Goal: Task Accomplishment & Management: Manage account settings

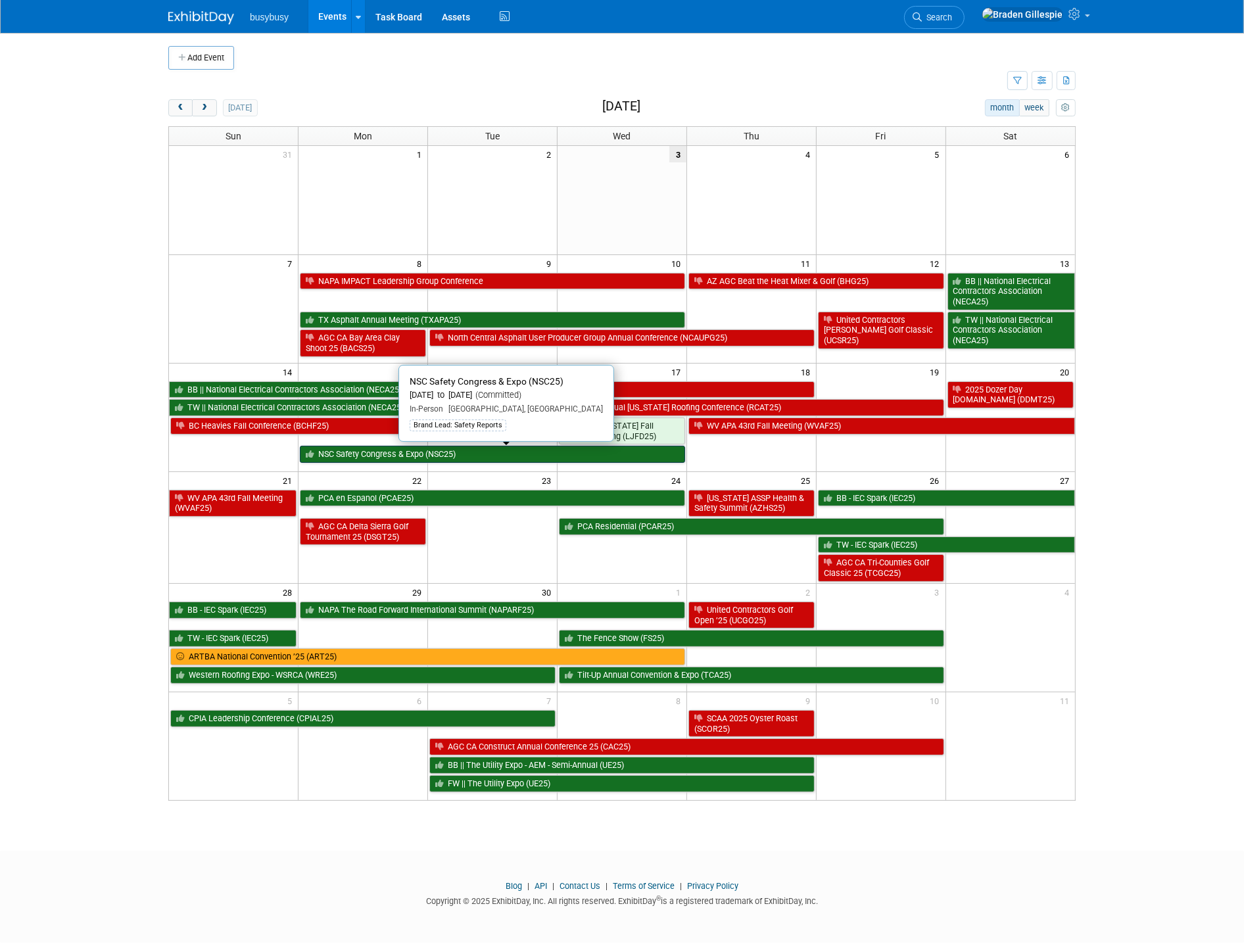
click at [392, 456] on link "NSC Safety Congress & Expo (NSC25)" at bounding box center [492, 454] width 385 height 17
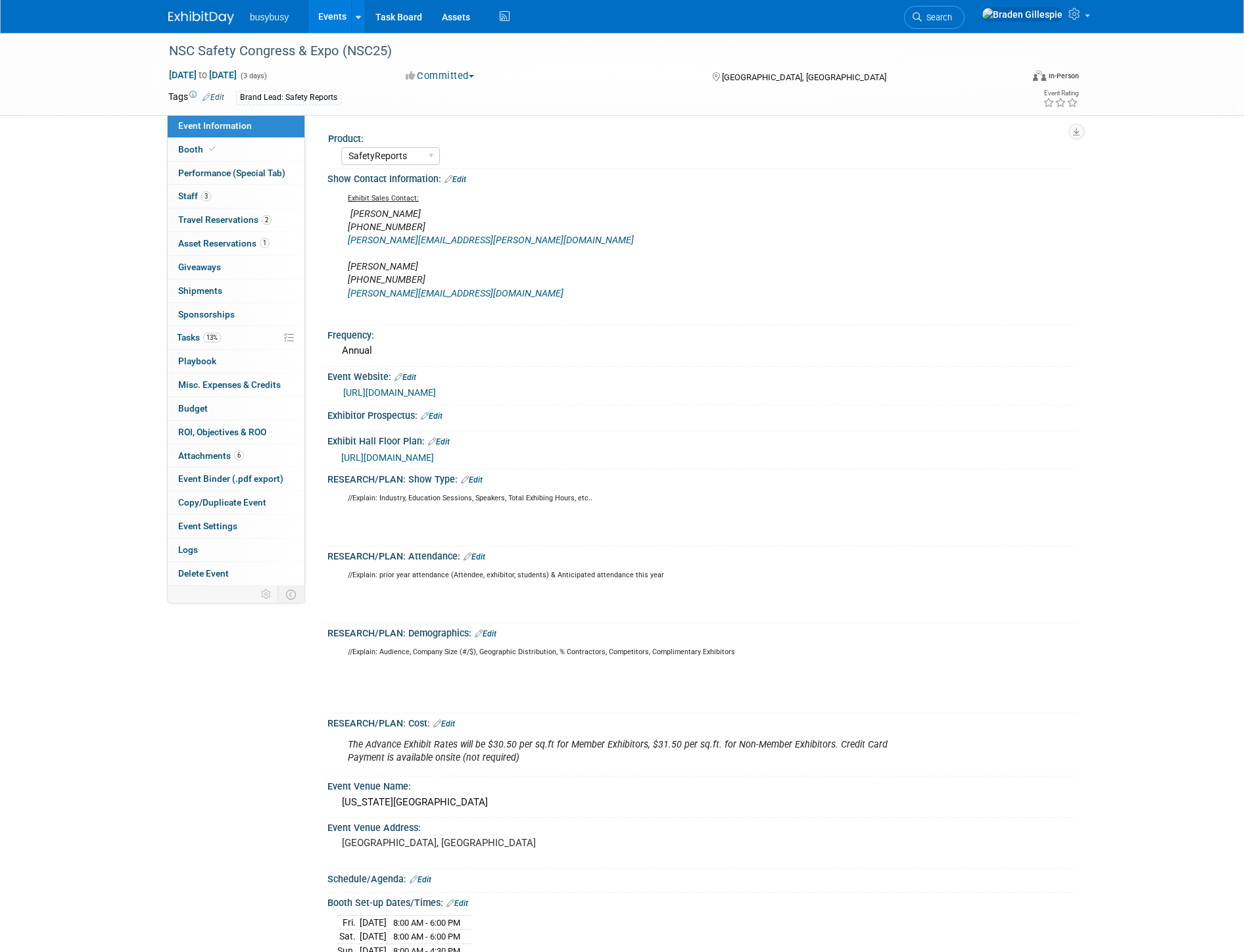
select select "SafetyReports"
click at [480, 818] on div "Event Venue Address:" at bounding box center [702, 826] width 748 height 17
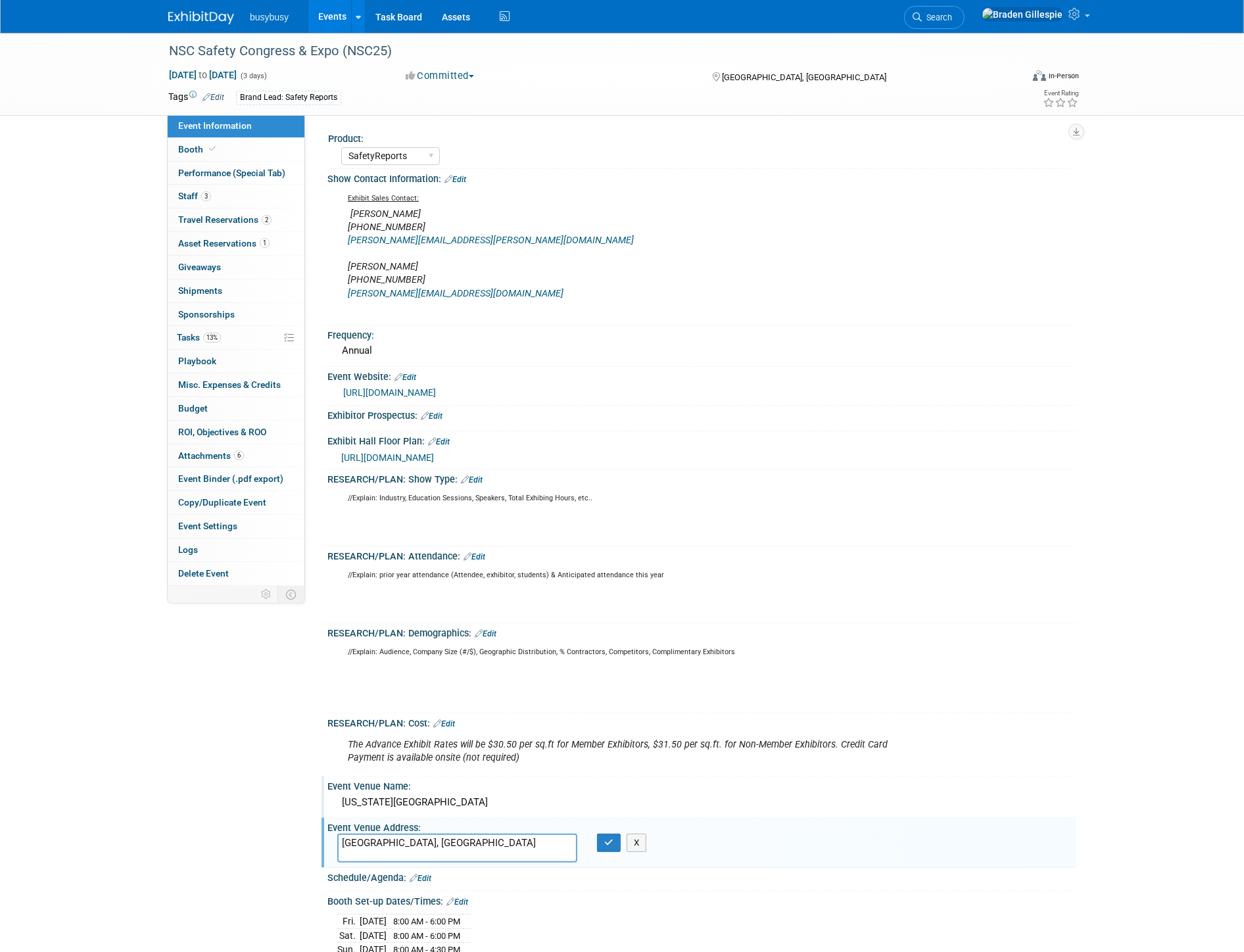
click at [478, 800] on div "Colorado Convention Center" at bounding box center [702, 802] width 729 height 20
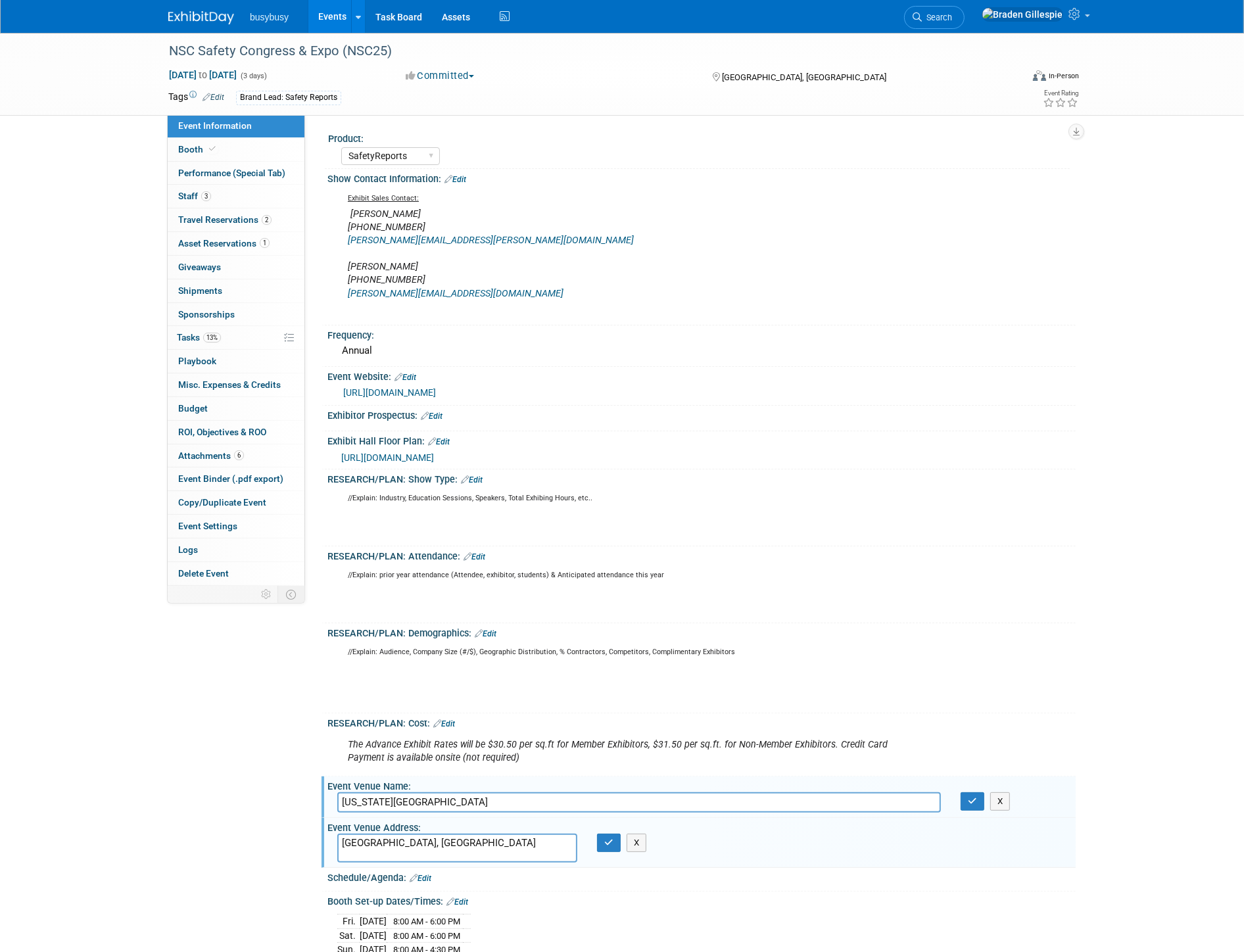
drag, startPoint x: 478, startPoint y: 798, endPoint x: 305, endPoint y: 800, distance: 173.0
click at [305, 802] on div "Event Information Event Info Booth Booth Performance (Special Tab) Performance …" at bounding box center [622, 720] width 927 height 1373
click at [952, 16] on span "Search" at bounding box center [937, 17] width 30 height 10
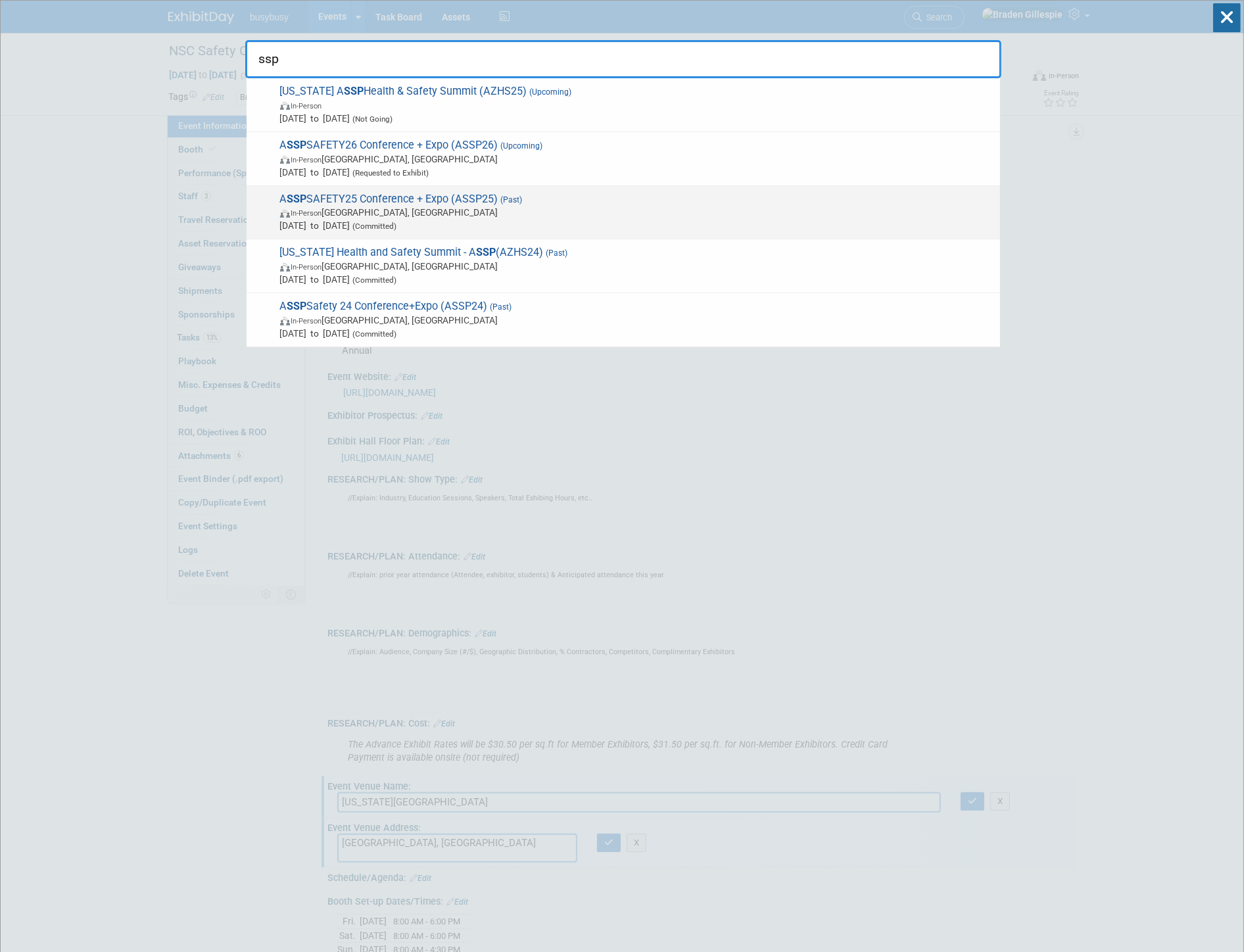
type input "ssp"
click at [602, 206] on span "In-Person Orlando, FL" at bounding box center [637, 212] width 714 height 13
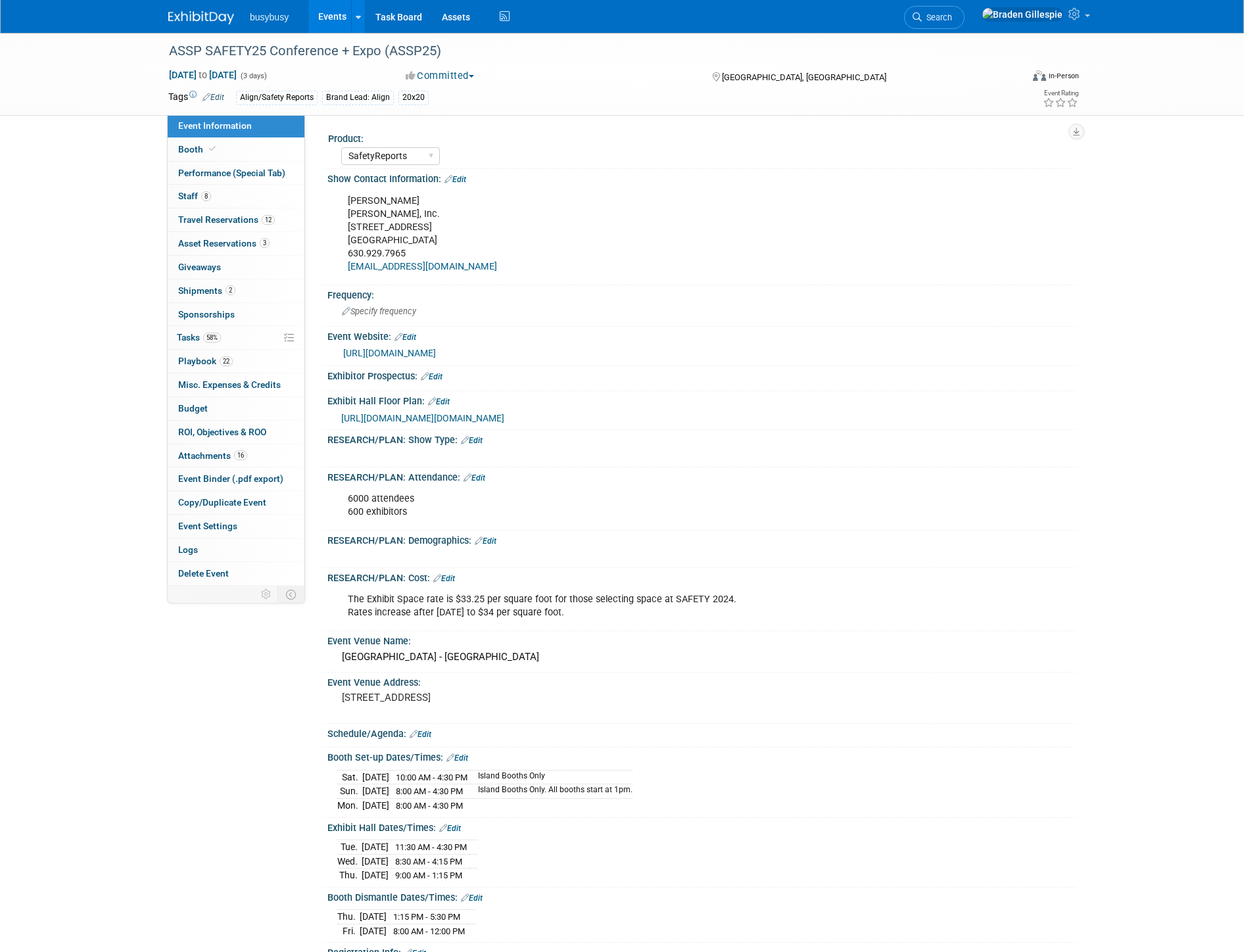
select select "SafetyReports"
click at [276, 227] on link "12 Travel Reservations 12" at bounding box center [235, 220] width 137 height 23
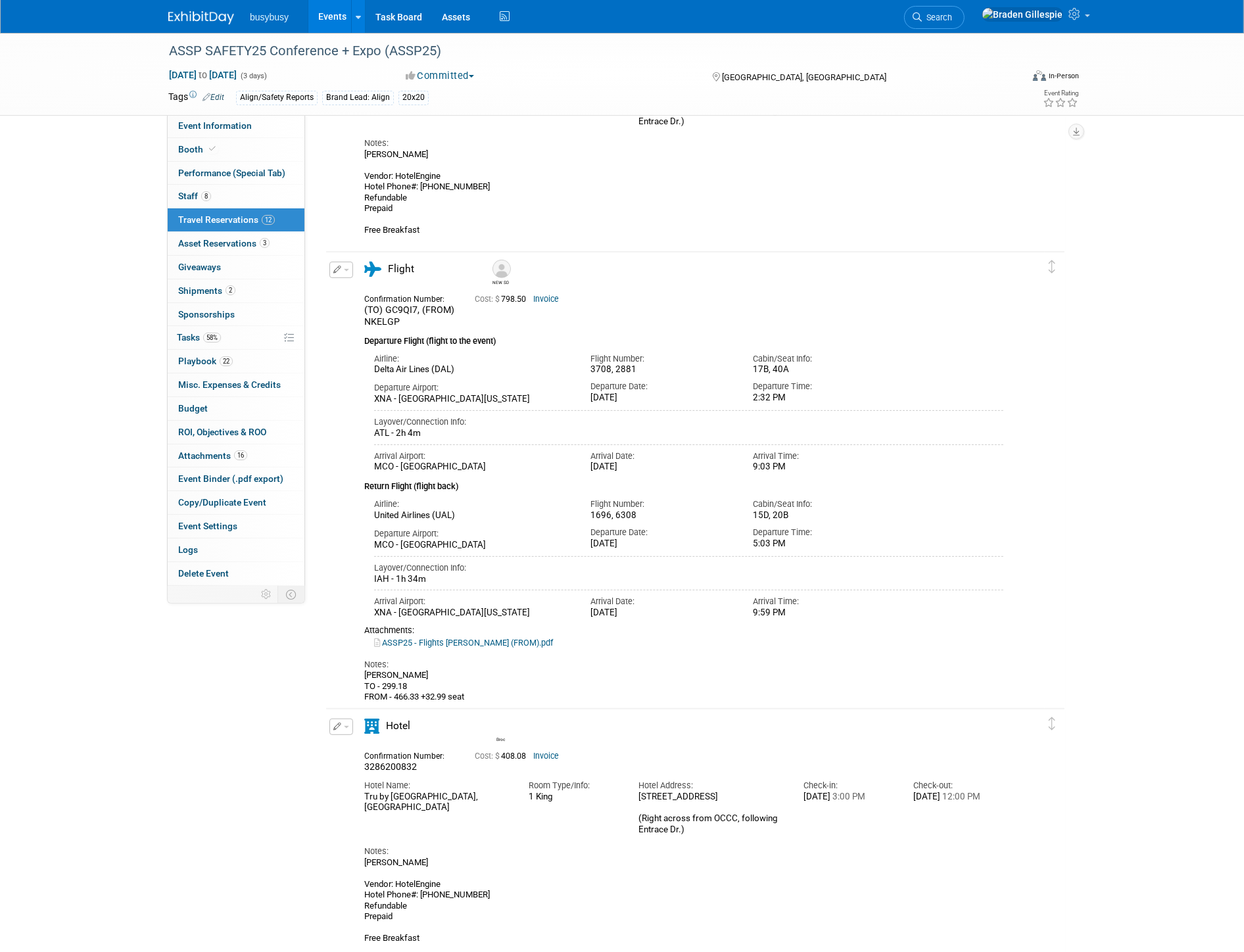
scroll to position [511, 0]
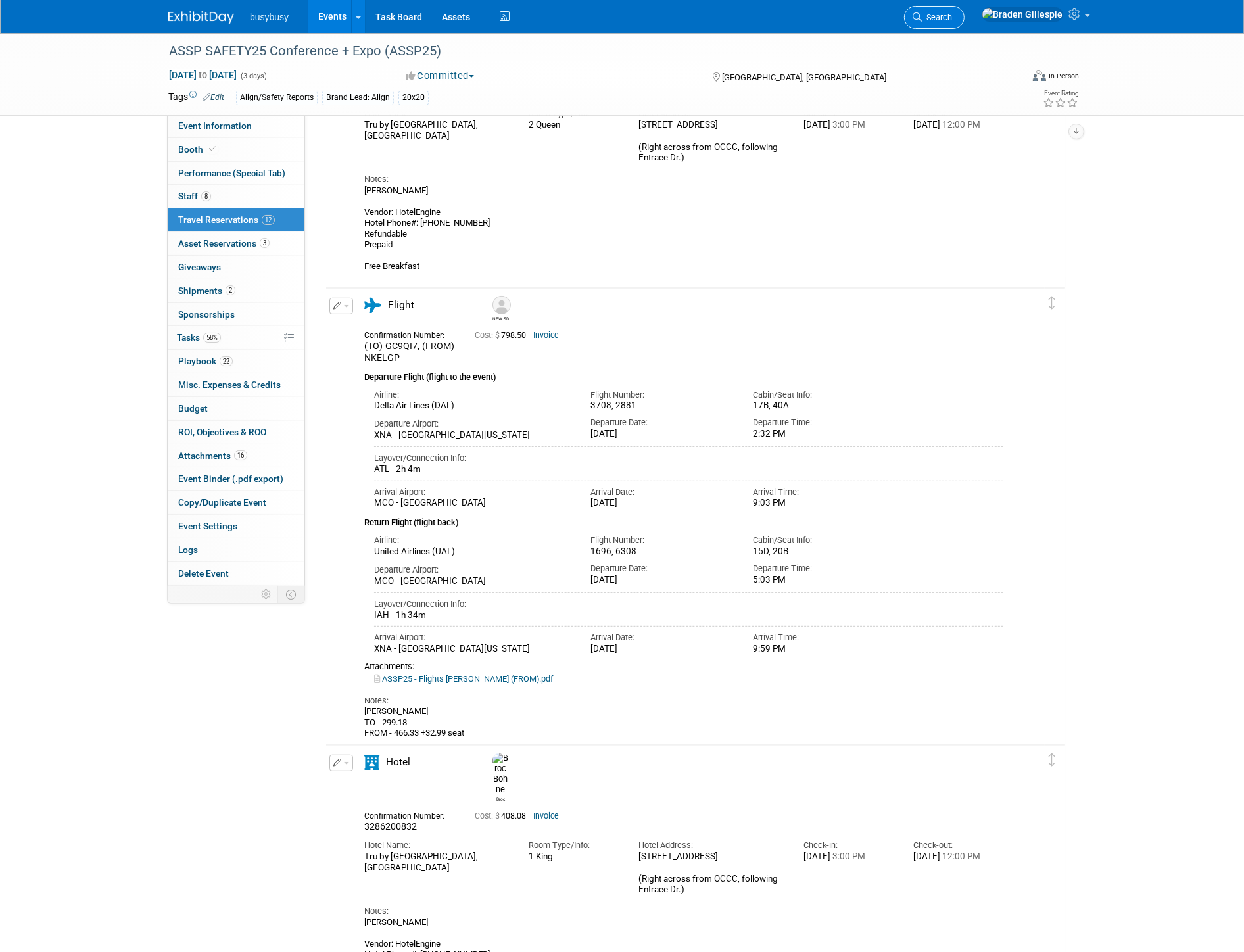
click at [964, 23] on link "Search" at bounding box center [934, 17] width 60 height 23
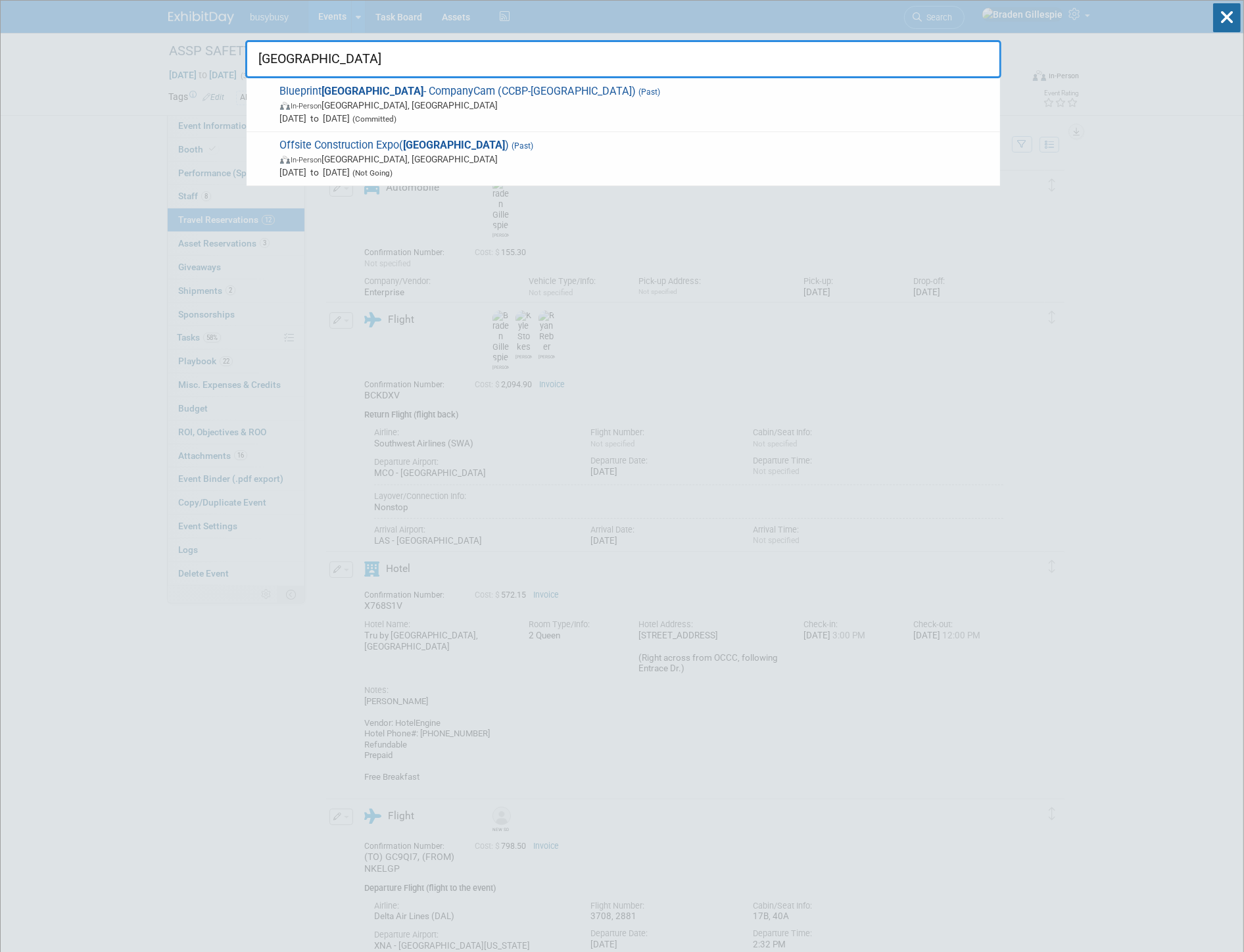
type input "denver"
drag, startPoint x: 1187, startPoint y: 120, endPoint x: 1175, endPoint y: 122, distance: 12.2
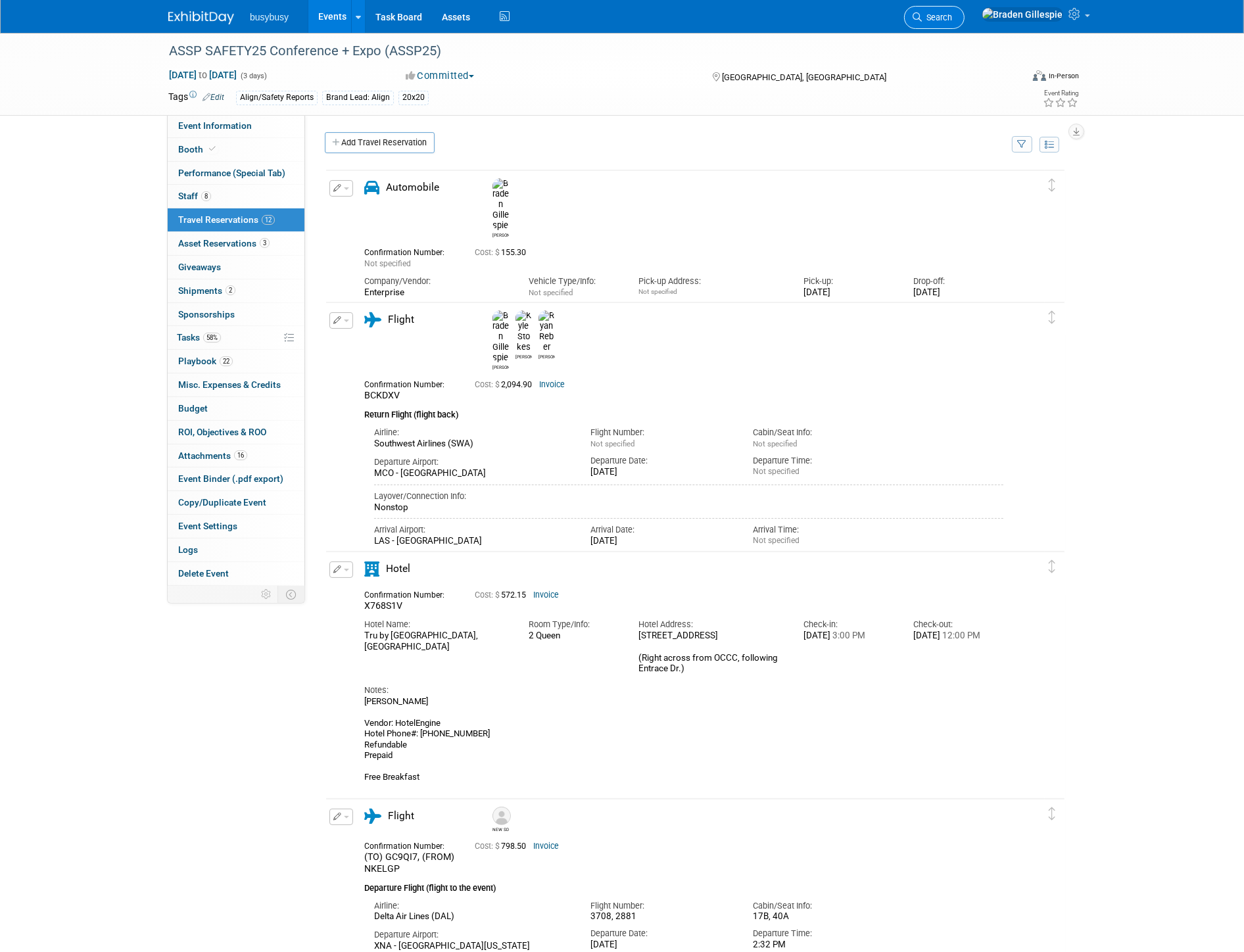
click at [952, 15] on span "Search" at bounding box center [937, 17] width 30 height 10
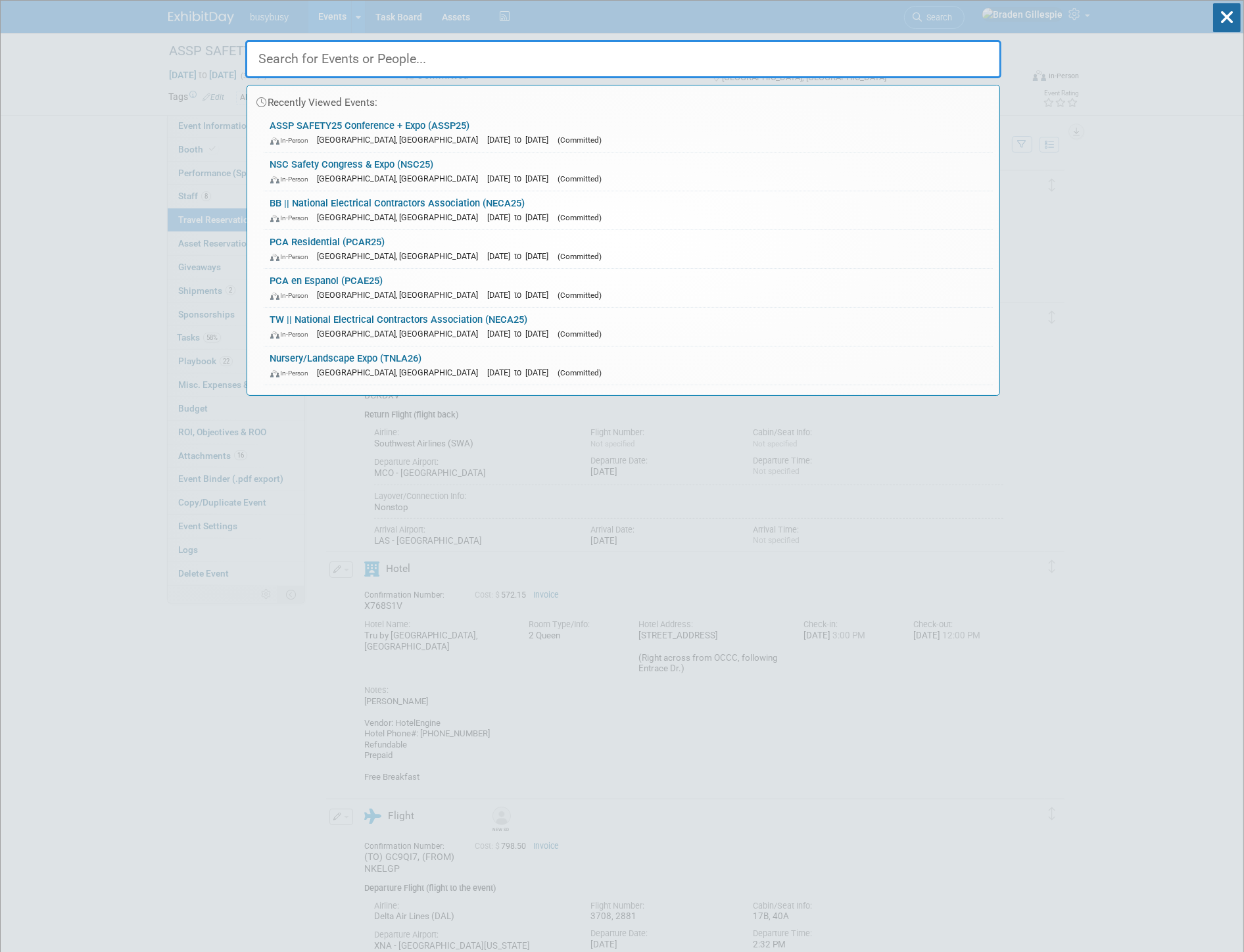
click at [759, 55] on input "text" at bounding box center [623, 59] width 756 height 38
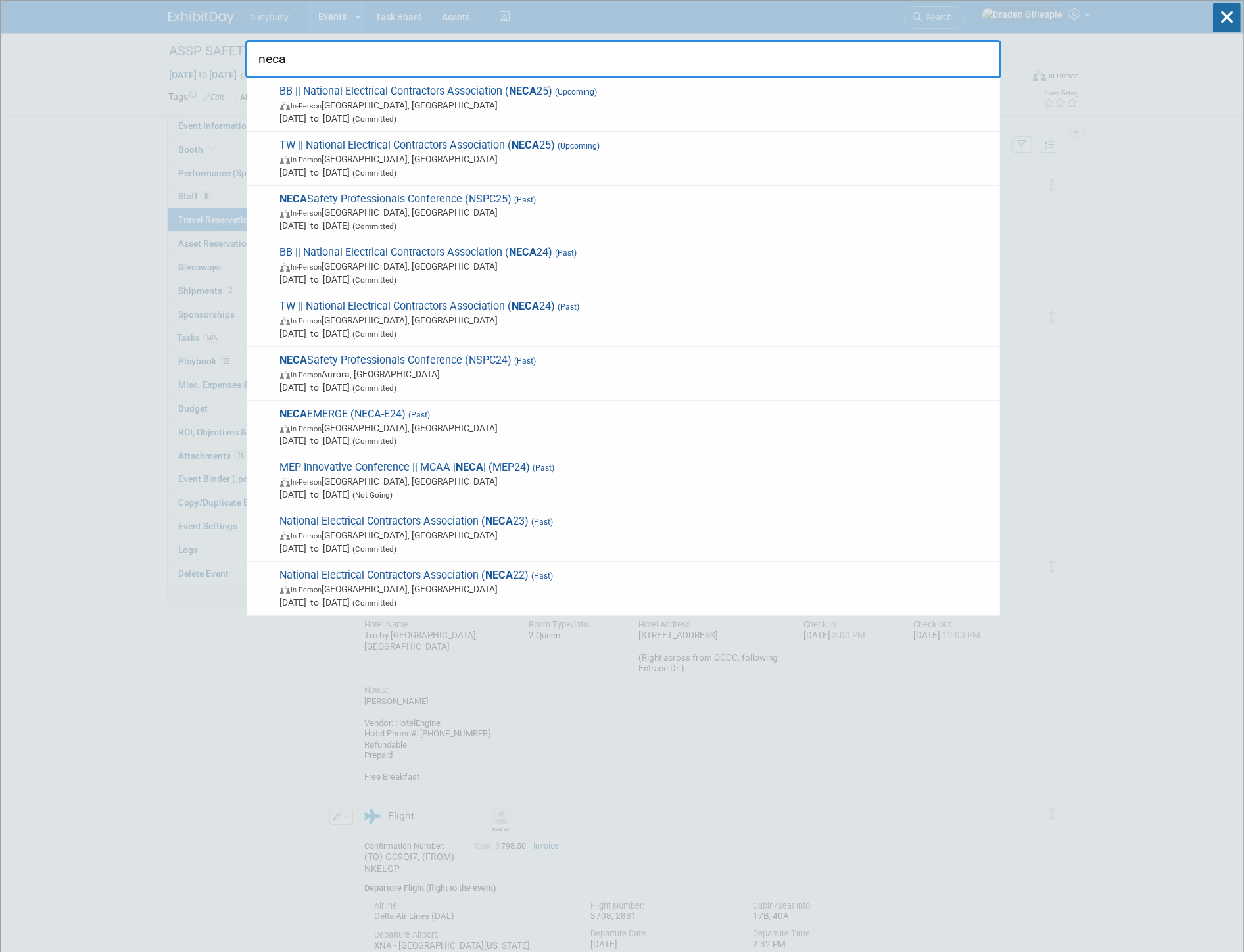
drag, startPoint x: 335, startPoint y: 60, endPoint x: 244, endPoint y: 64, distance: 91.1
click at [245, 64] on input "neca" at bounding box center [623, 59] width 756 height 38
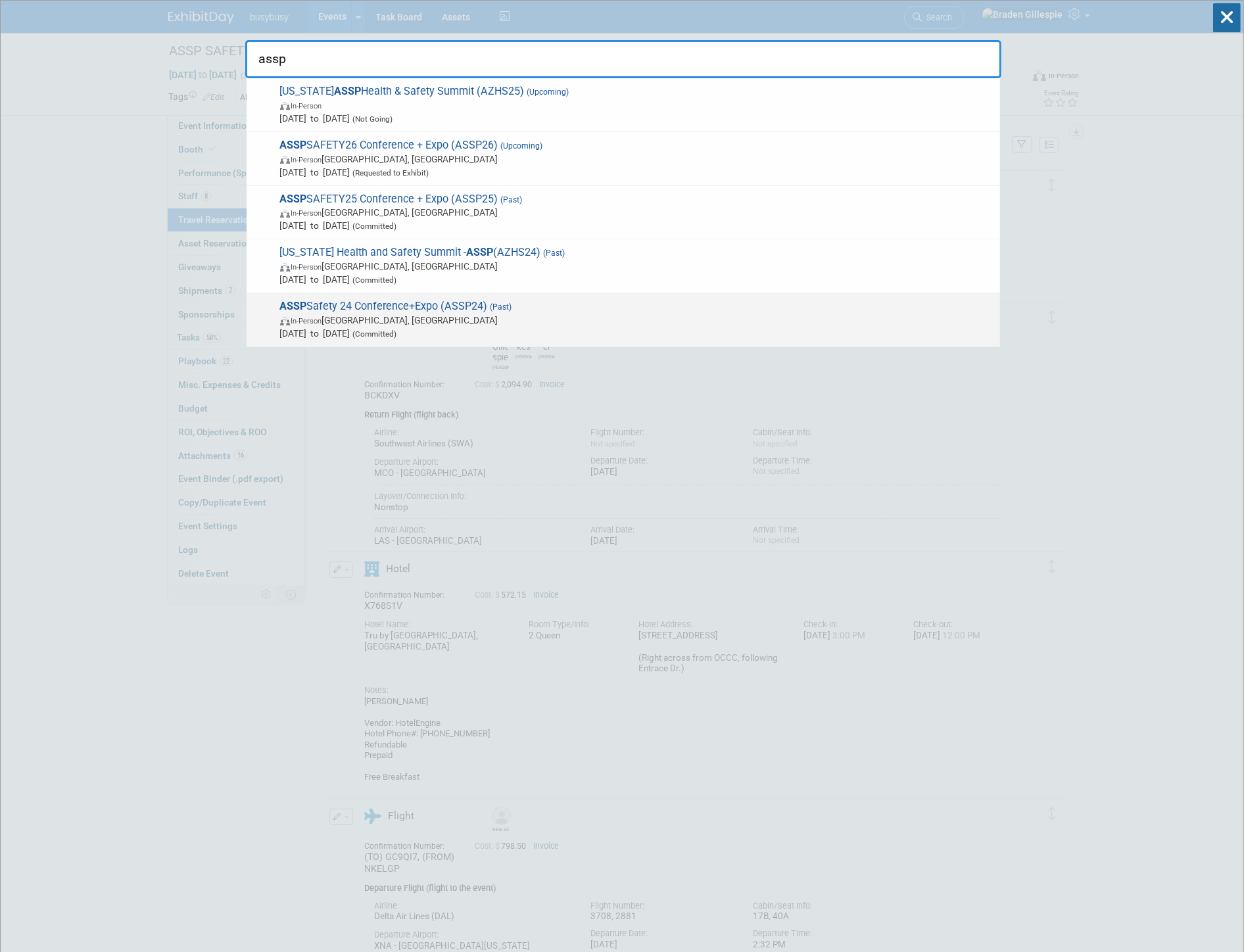
type input "assp"
click at [435, 315] on span "In-Person Denver, CO" at bounding box center [637, 320] width 714 height 13
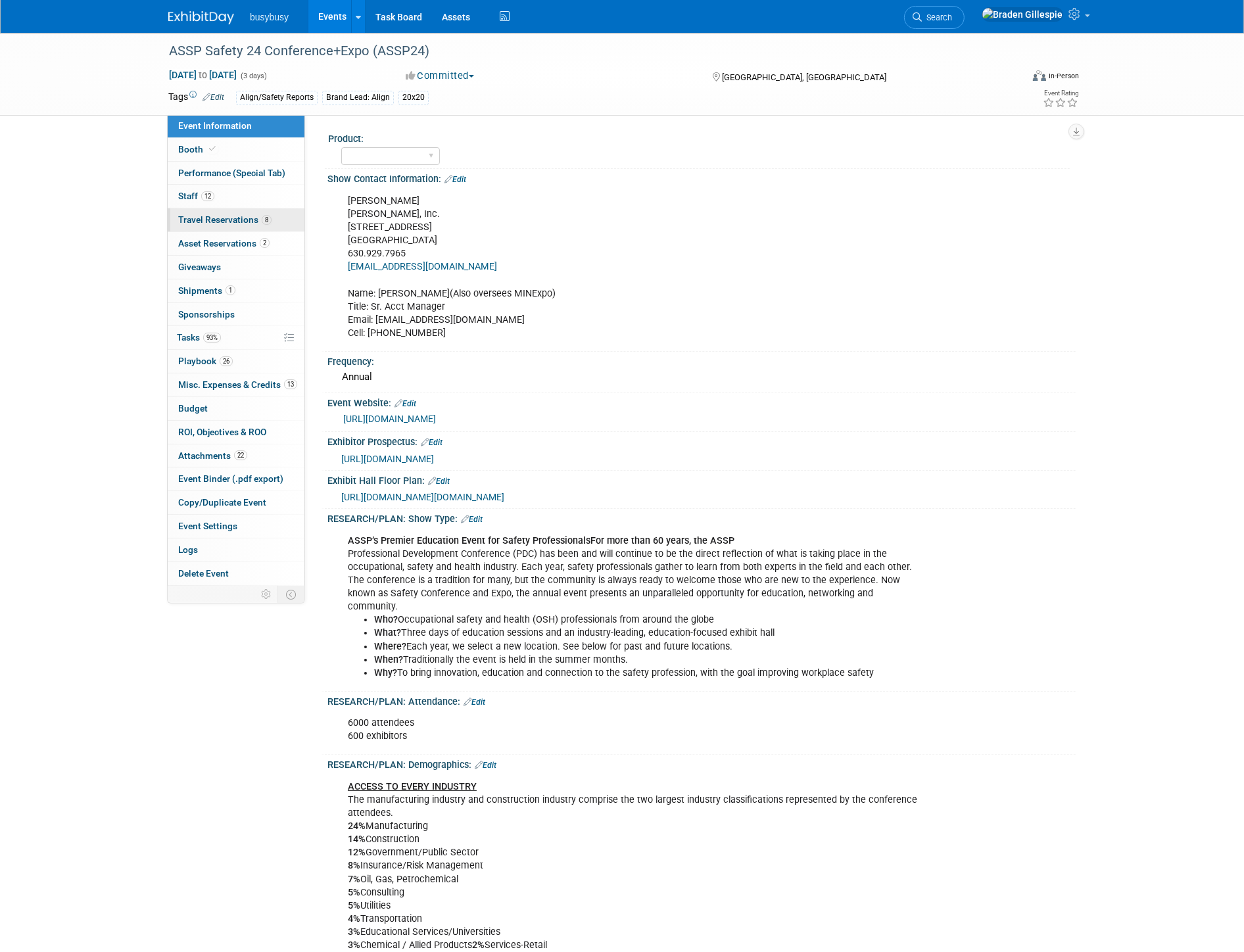
click at [239, 217] on span "Travel Reservations 8" at bounding box center [225, 220] width 94 height 11
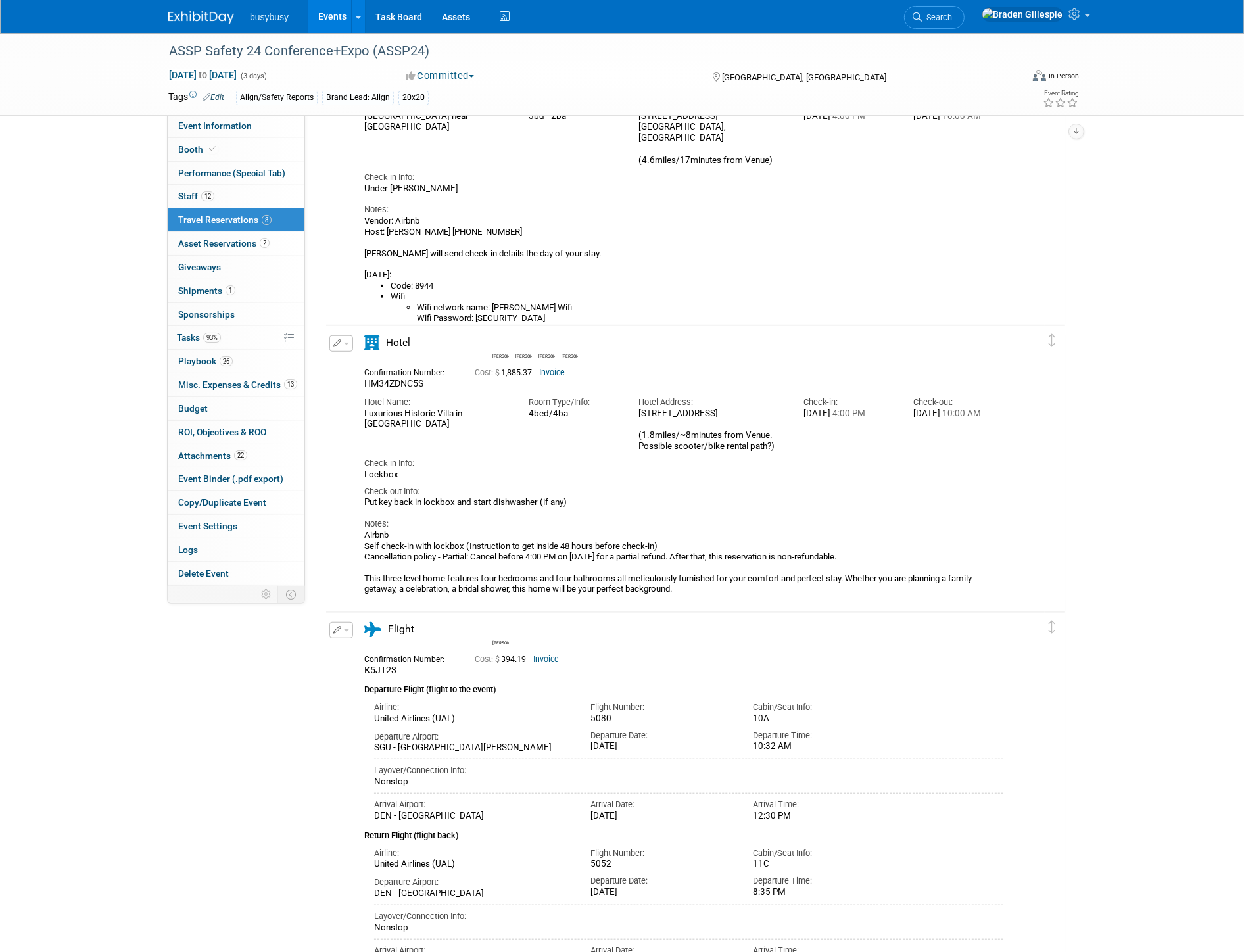
scroll to position [877, 0]
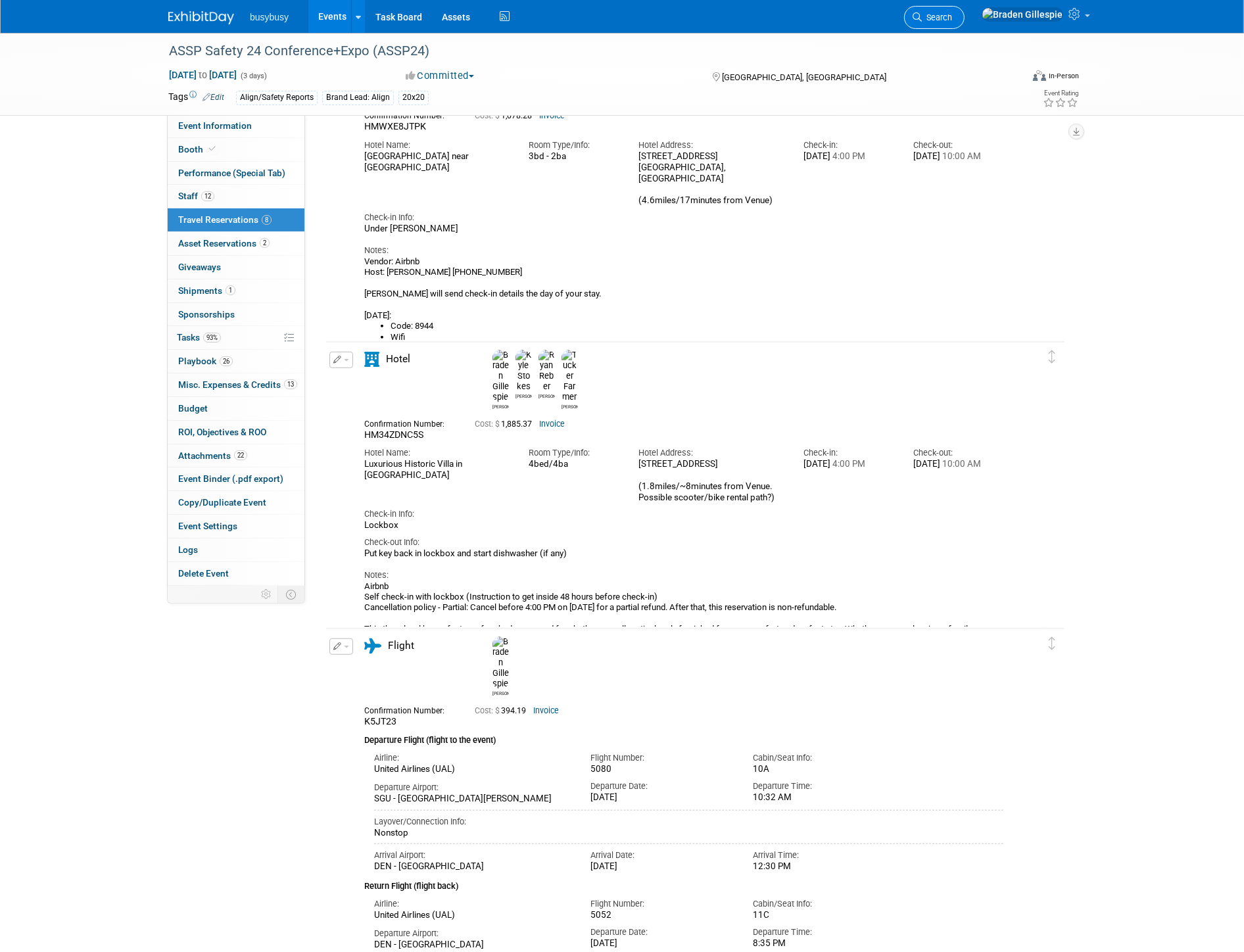
click at [964, 20] on link "Search" at bounding box center [934, 17] width 60 height 23
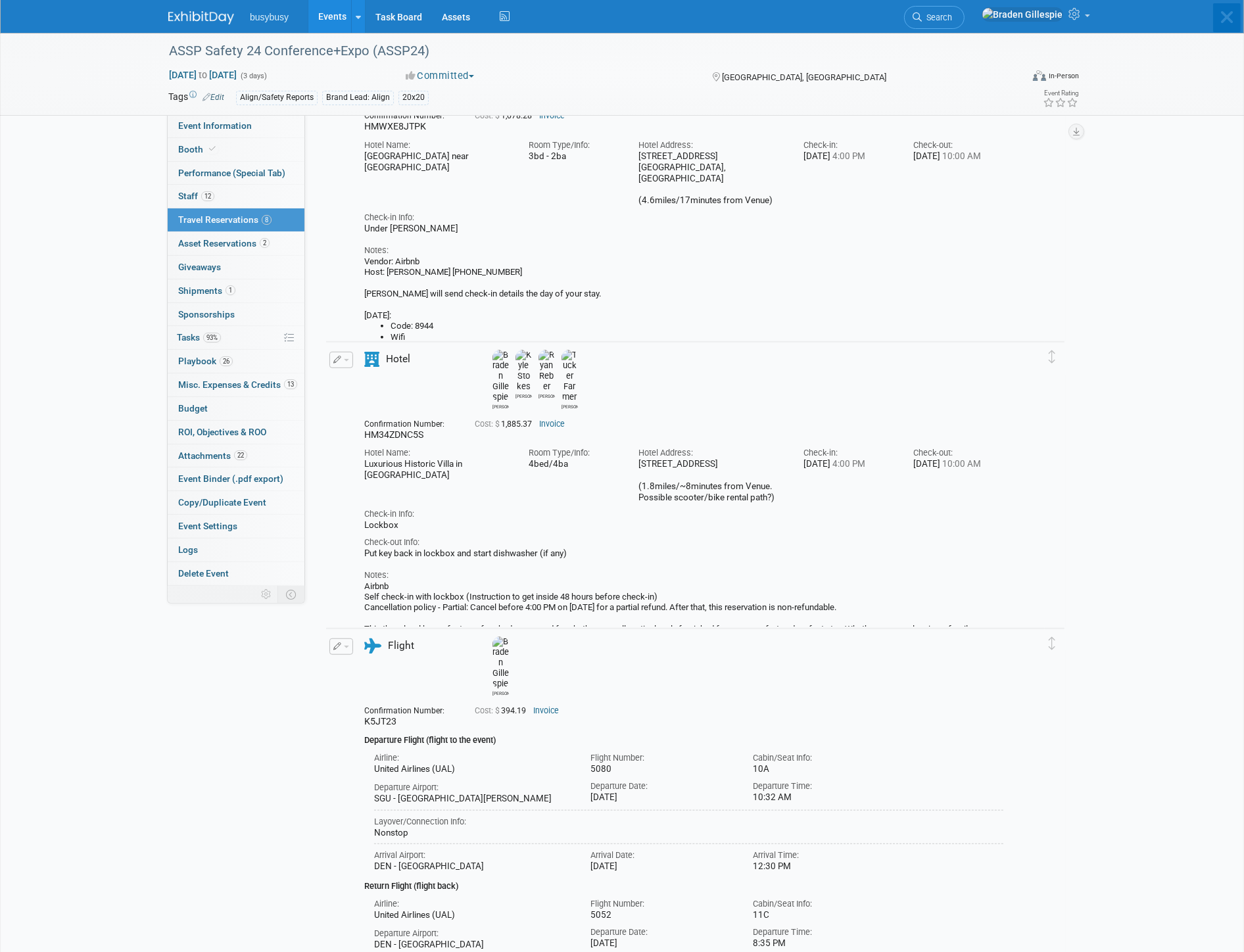
scroll to position [0, 0]
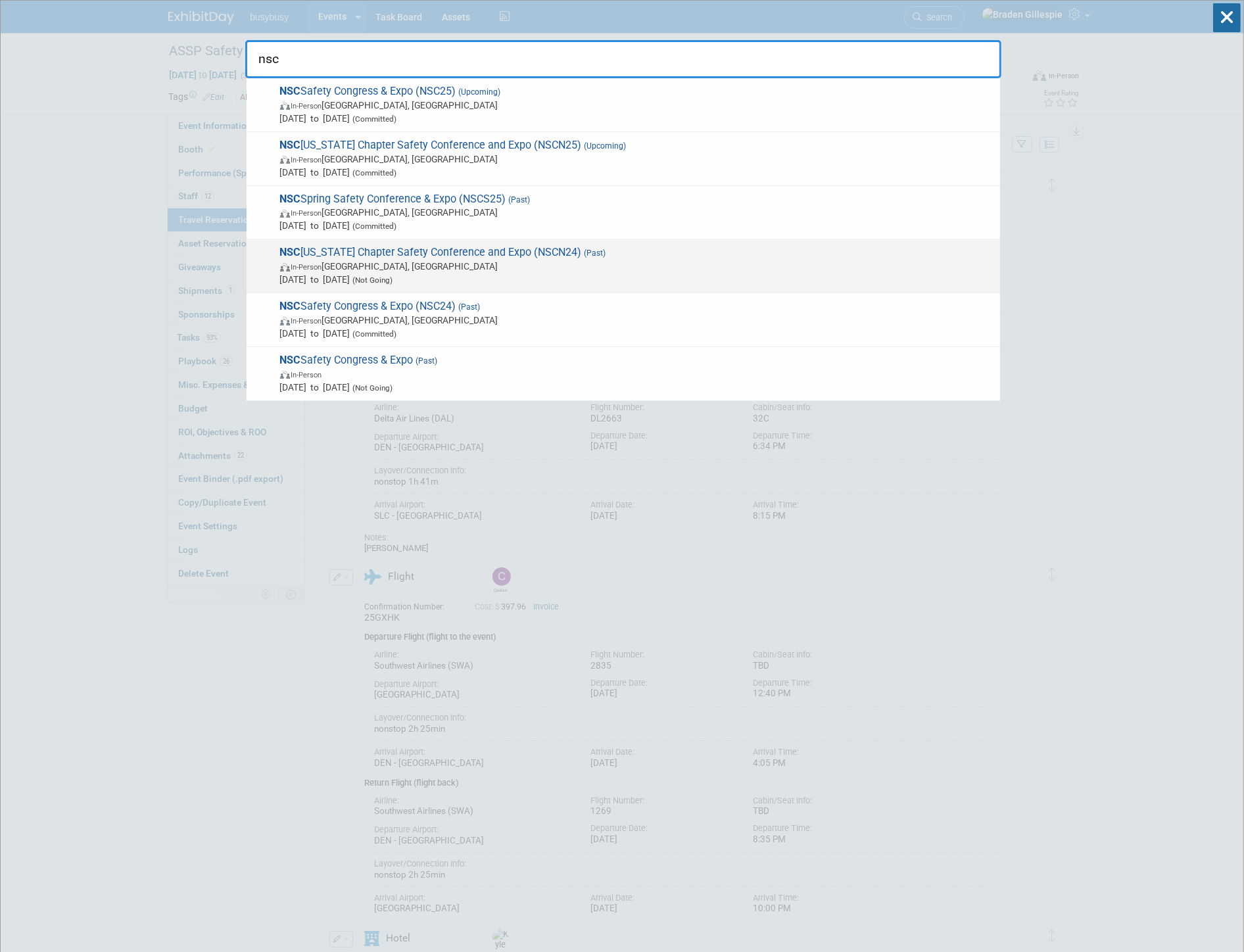
type input "nsc"
click at [668, 274] on span "Oct 15, 2024 to Oct 15, 2024 (Not Going)" at bounding box center [637, 279] width 714 height 13
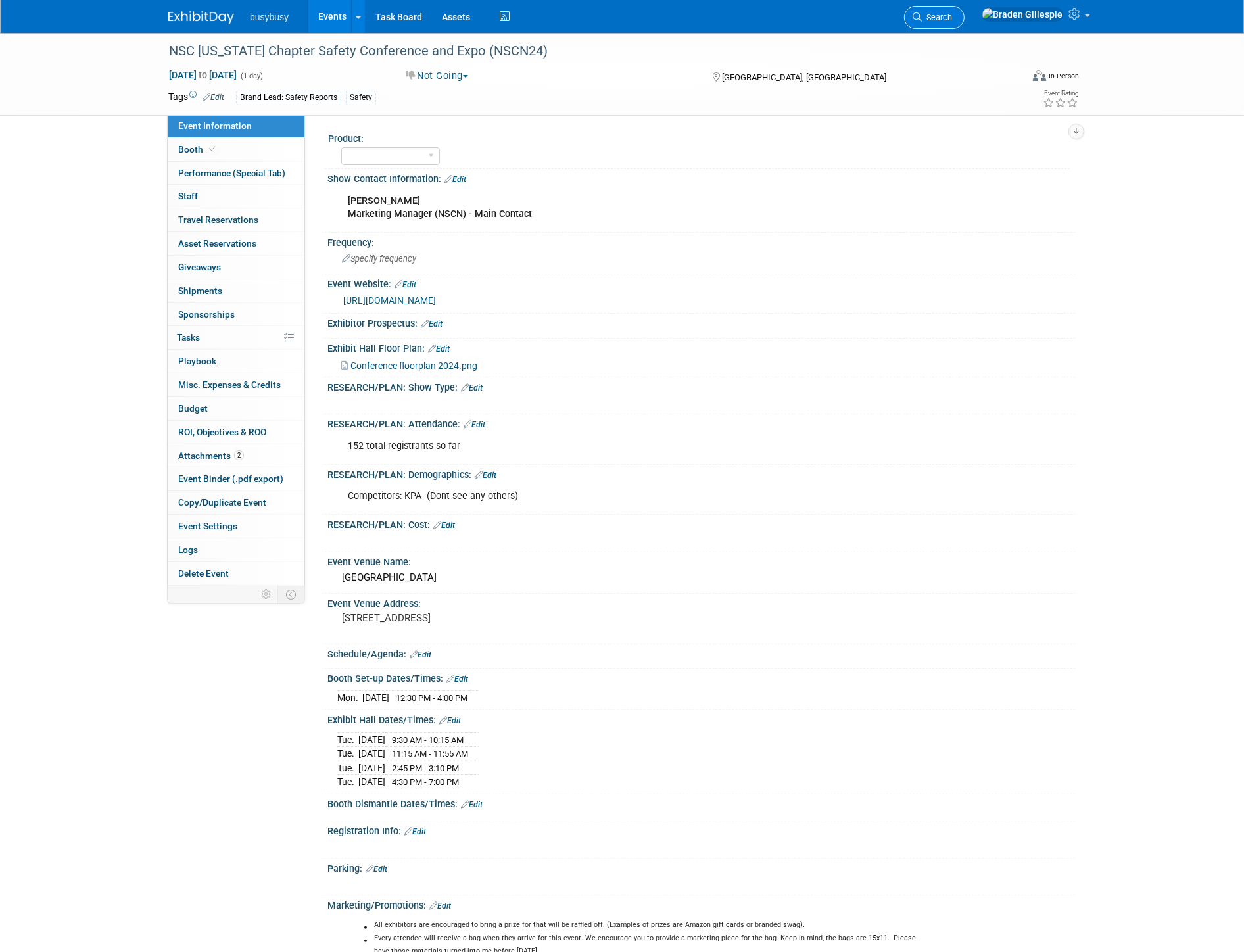
drag, startPoint x: 986, startPoint y: 21, endPoint x: 977, endPoint y: 23, distance: 9.2
click at [952, 21] on span "Search" at bounding box center [937, 17] width 30 height 10
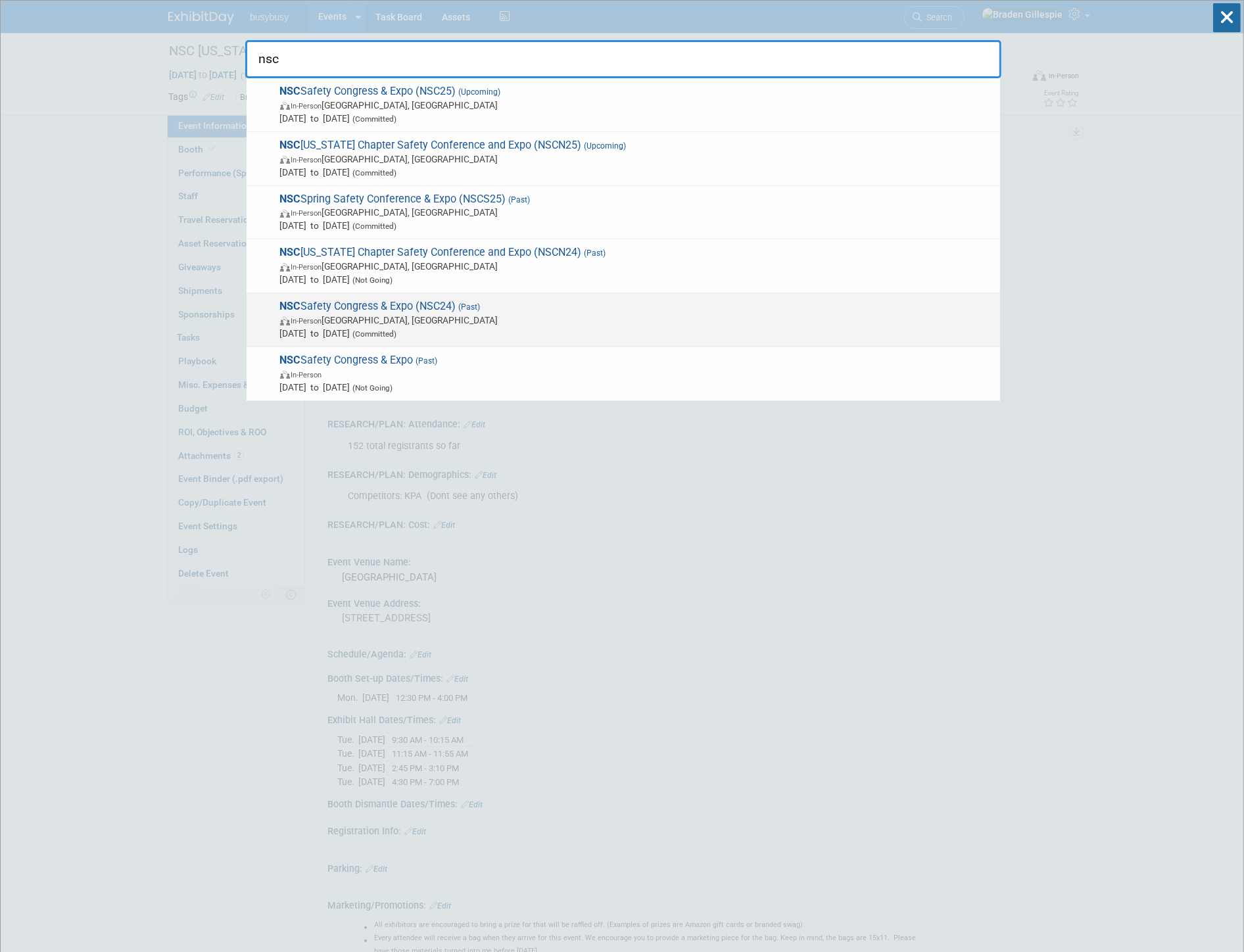
type input "nsc"
click at [572, 312] on span "NSC Safety Congress & Expo (NSC24) (Past) In-Person [GEOGRAPHIC_DATA], [GEOGRAP…" at bounding box center [634, 319] width 717 height 40
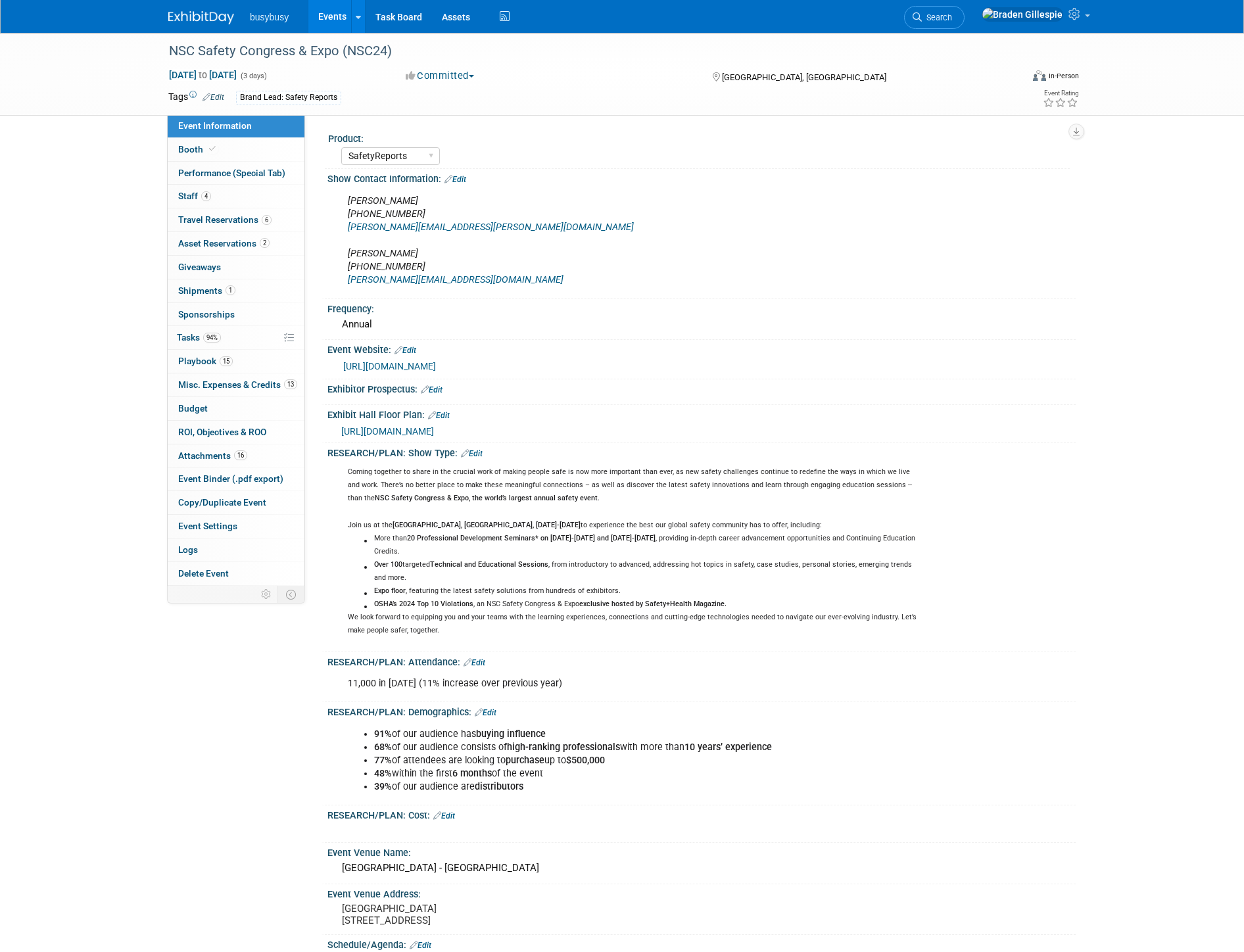
select select "SafetyReports"
click at [285, 223] on link "6 Travel Reservations 6" at bounding box center [235, 220] width 137 height 23
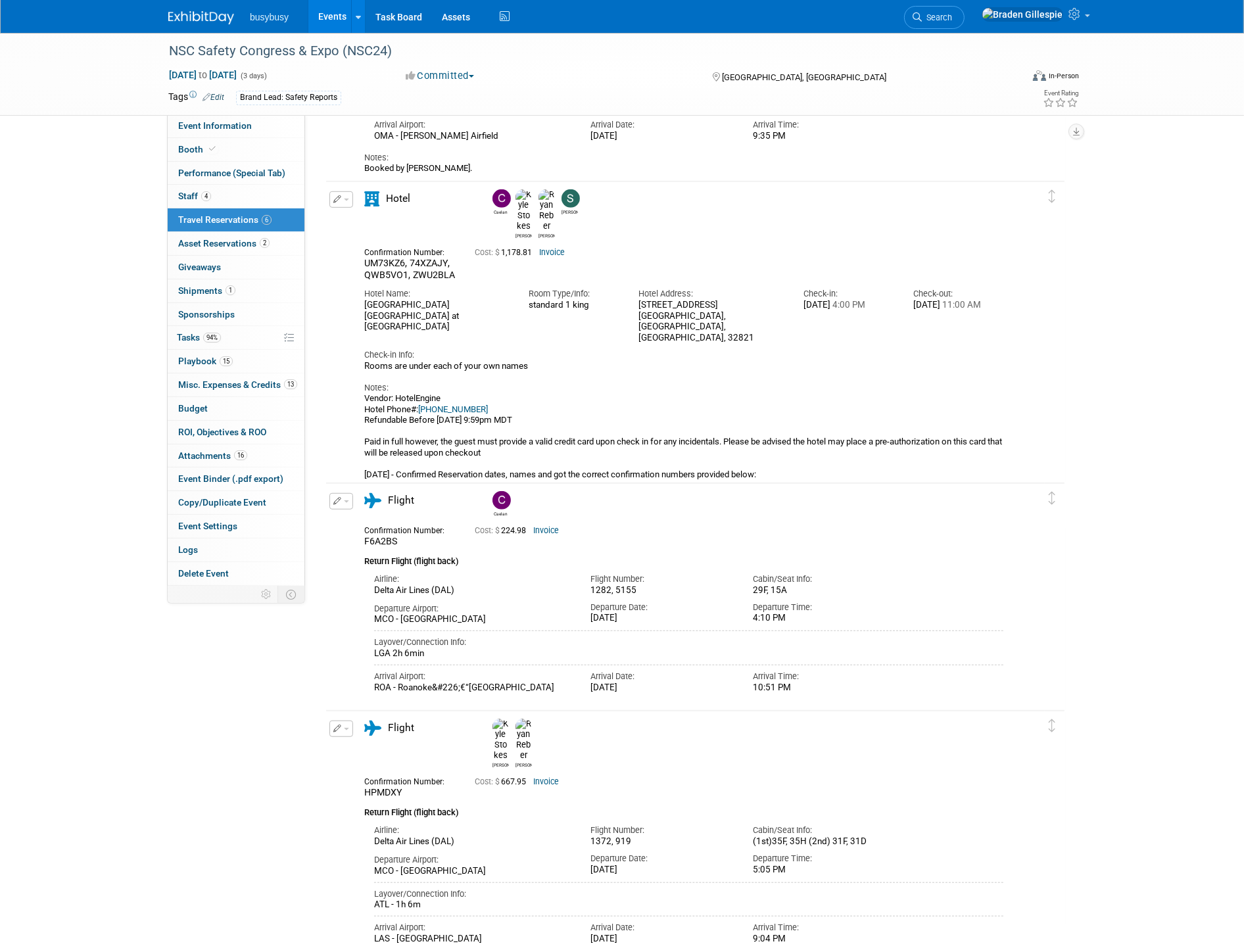
scroll to position [803, 0]
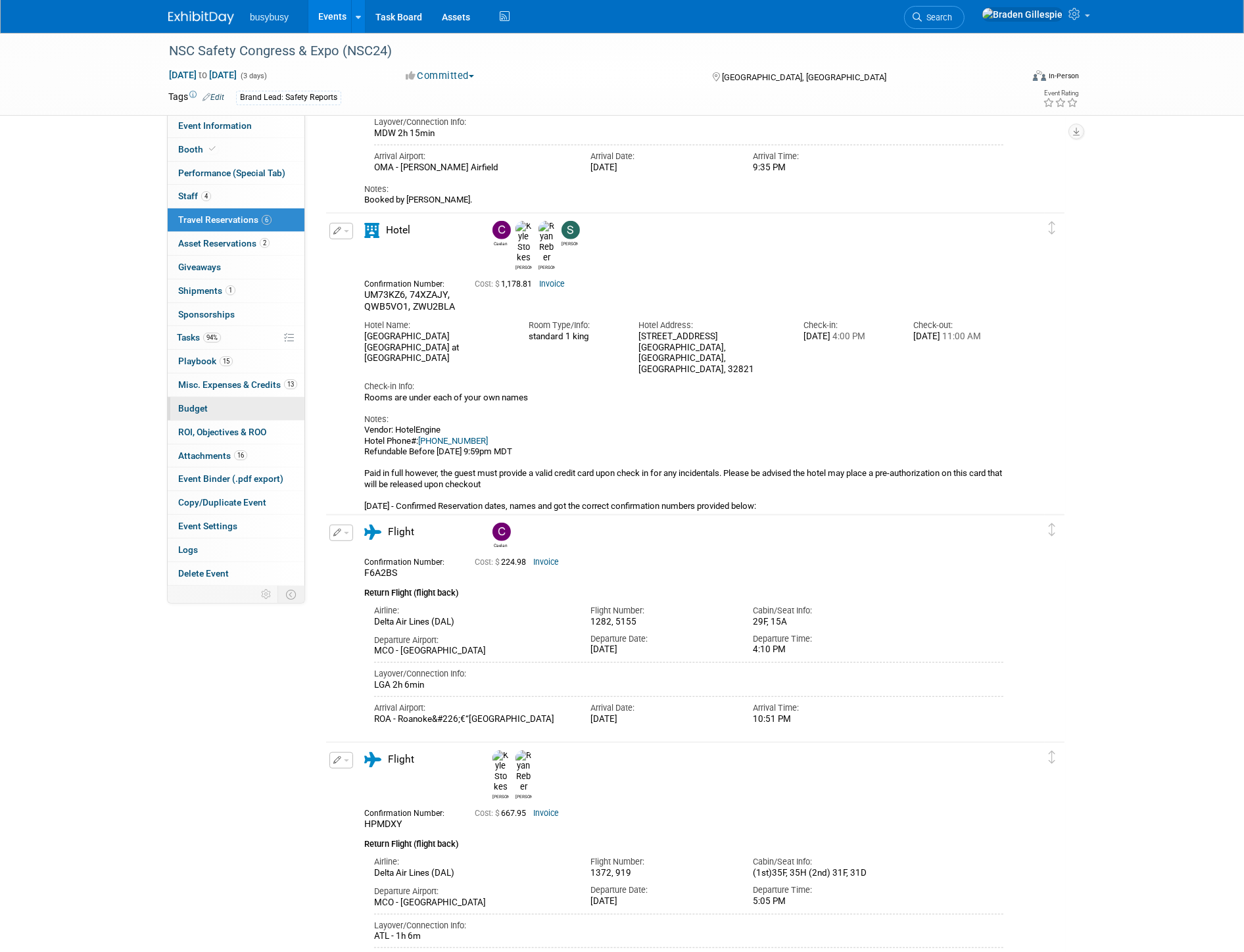
click at [244, 404] on link "Budget" at bounding box center [235, 408] width 137 height 23
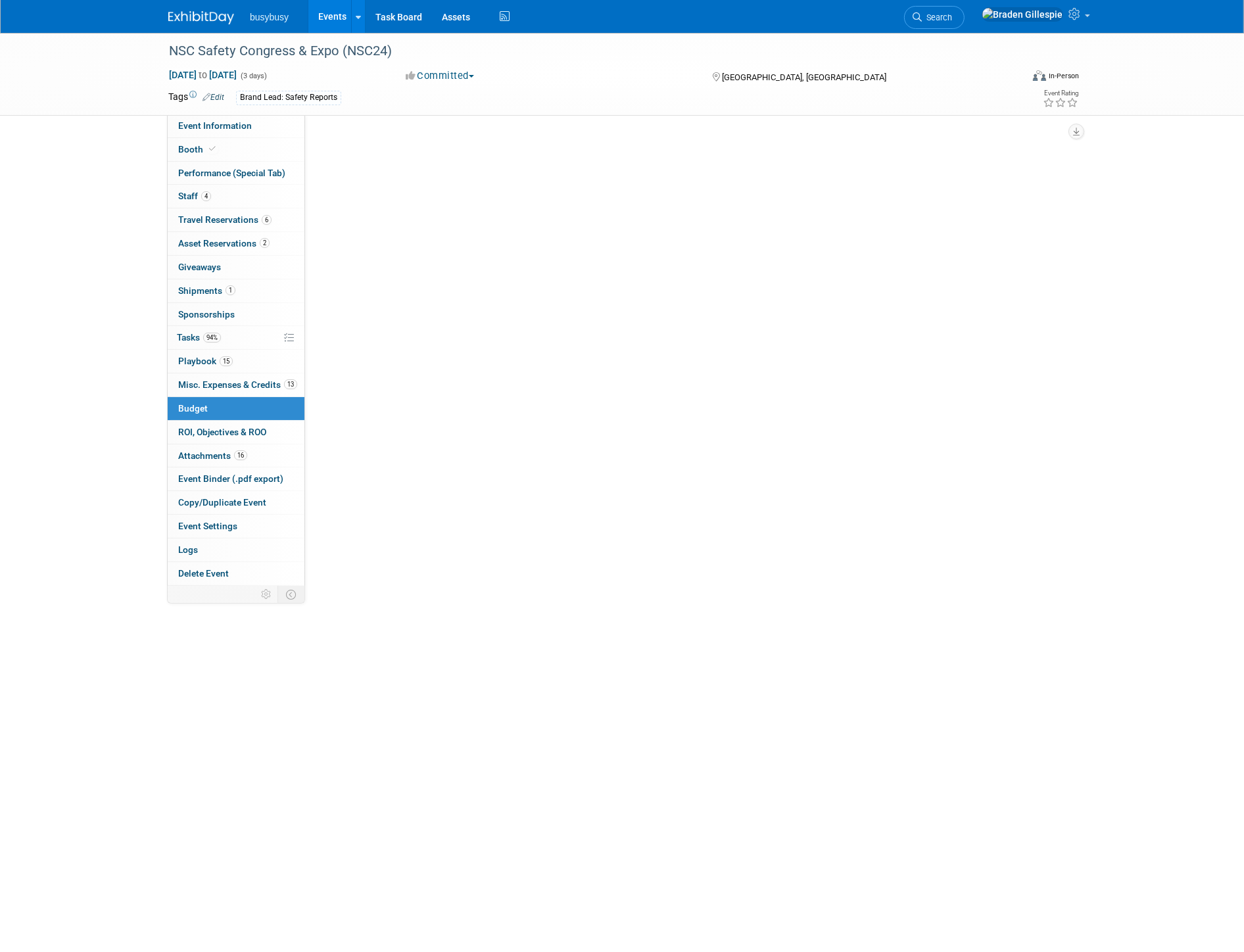
scroll to position [0, 0]
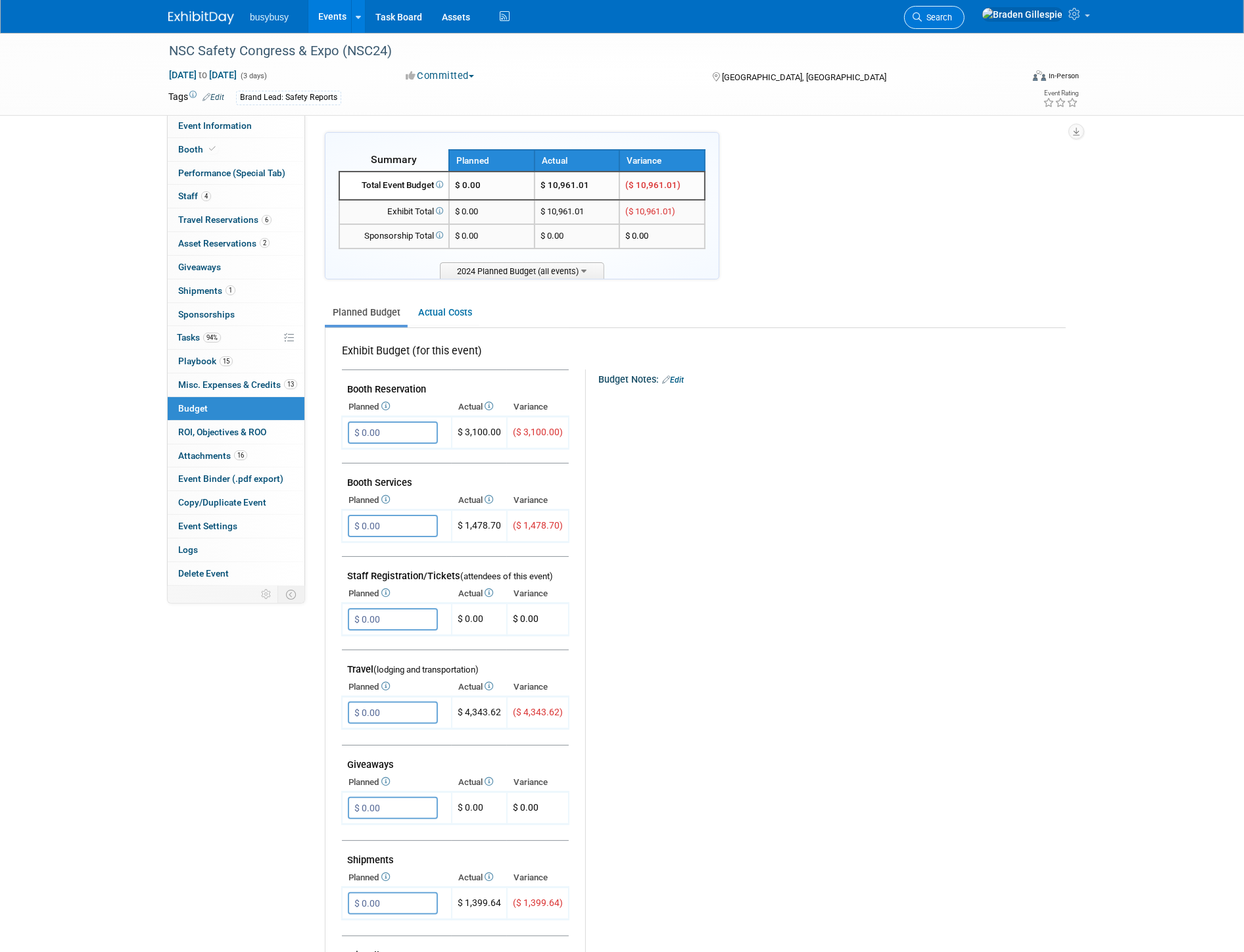
click at [964, 22] on link "Search" at bounding box center [934, 17] width 60 height 23
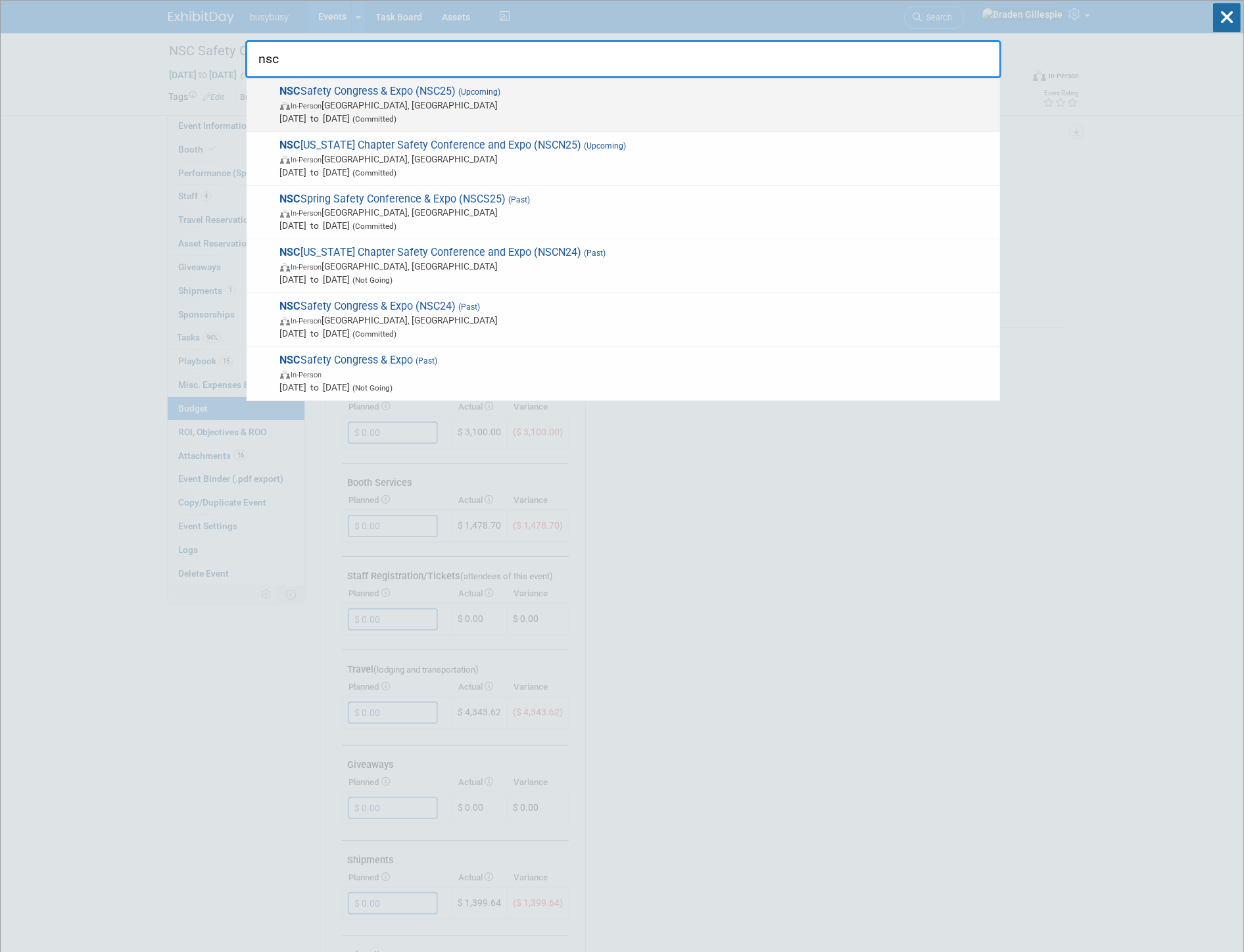
type input "nsc"
click at [634, 107] on span "In-Person Denver, CO" at bounding box center [637, 105] width 714 height 13
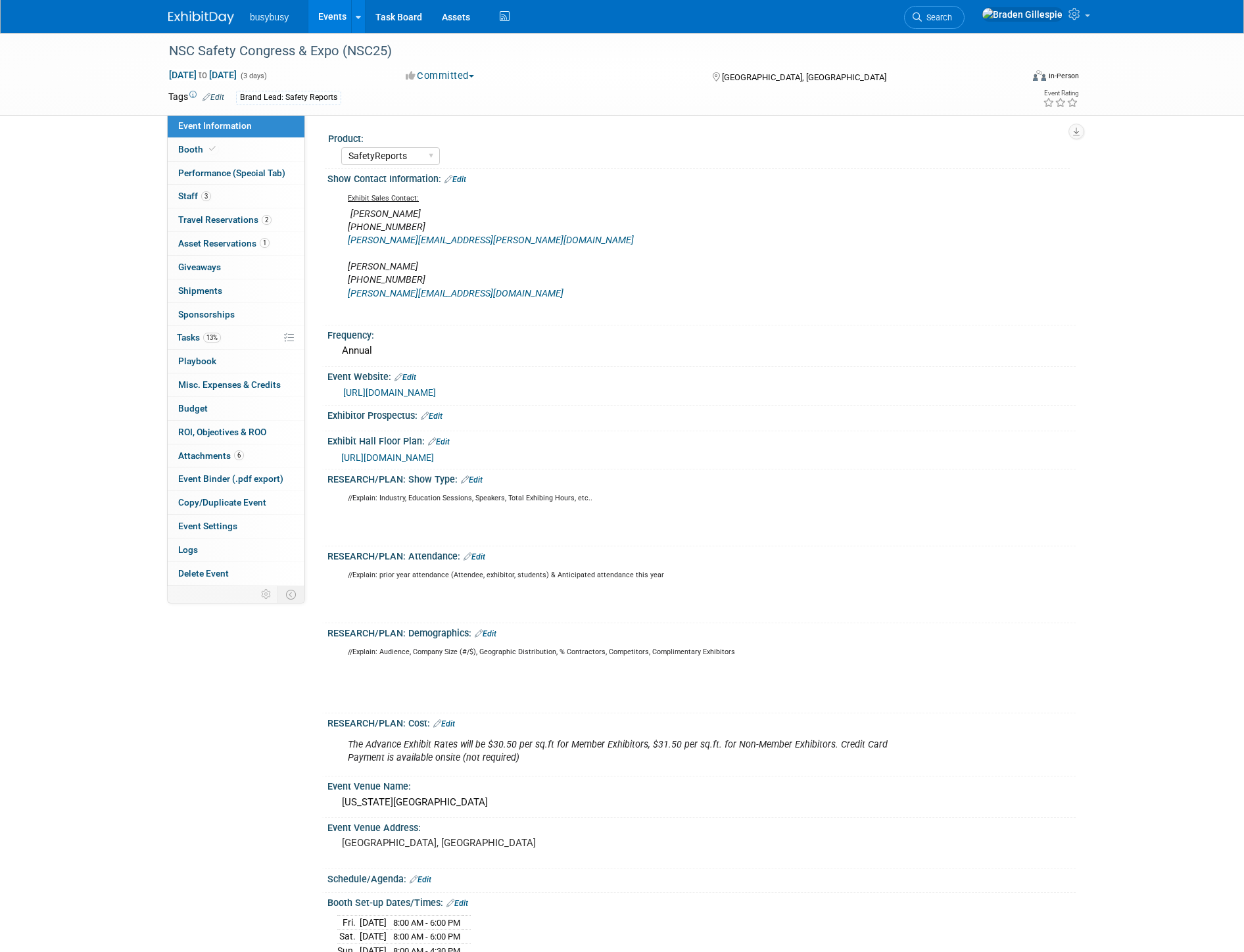
select select "SafetyReports"
click at [216, 370] on link "0 Playbook 0" at bounding box center [235, 361] width 137 height 23
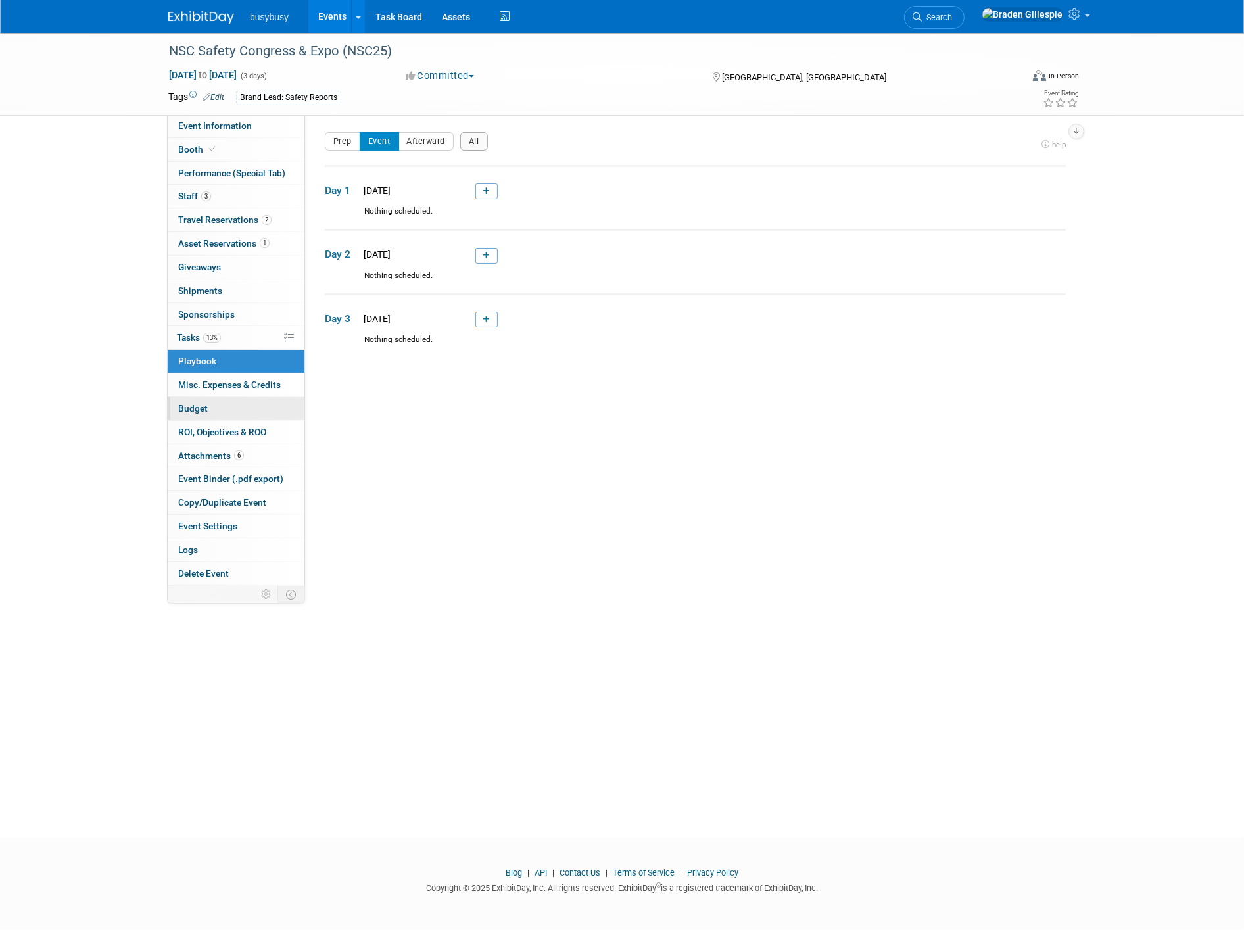
click at [230, 411] on link "Budget" at bounding box center [235, 408] width 137 height 23
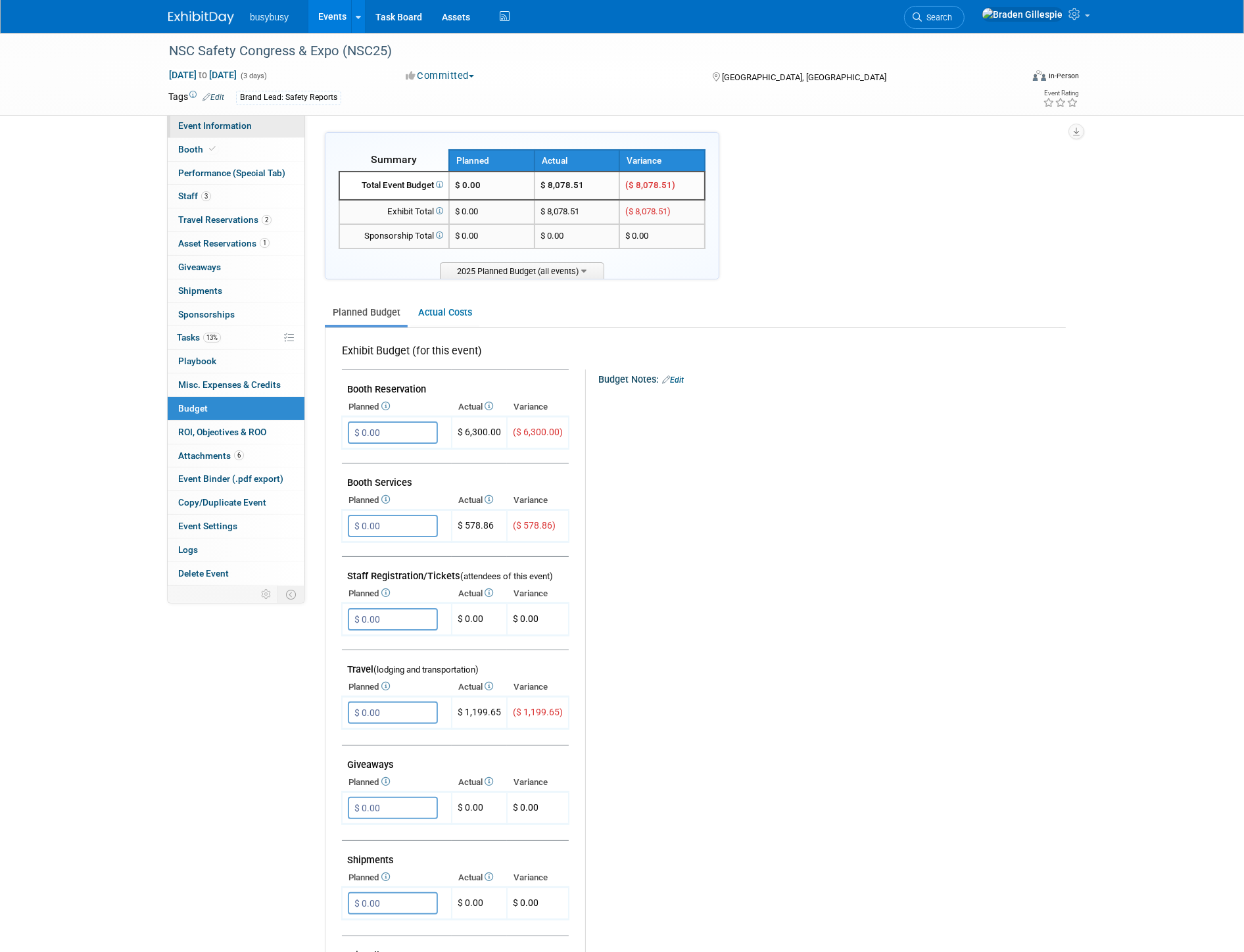
click at [269, 131] on link "Event Information" at bounding box center [235, 126] width 137 height 23
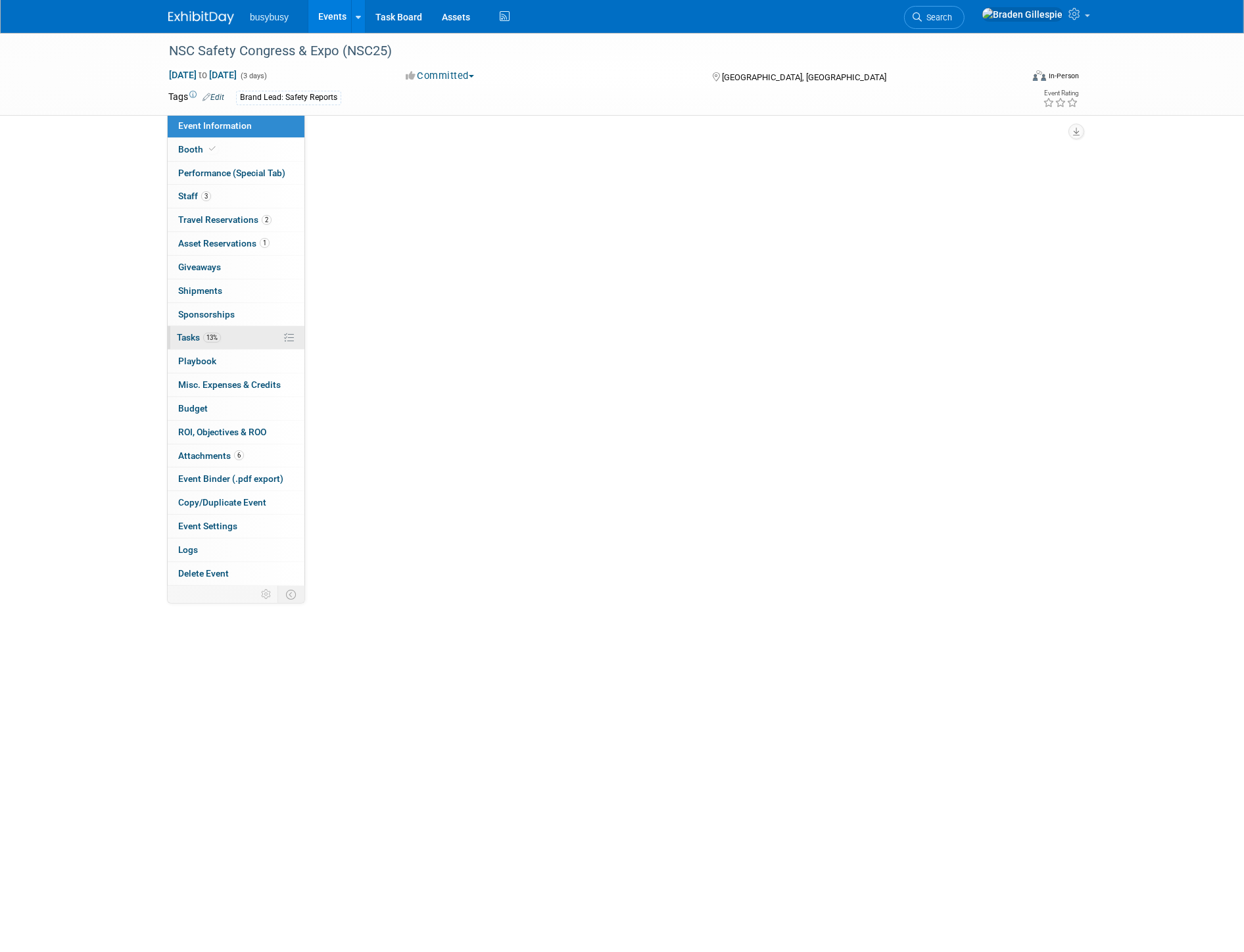
select select "SafetyReports"
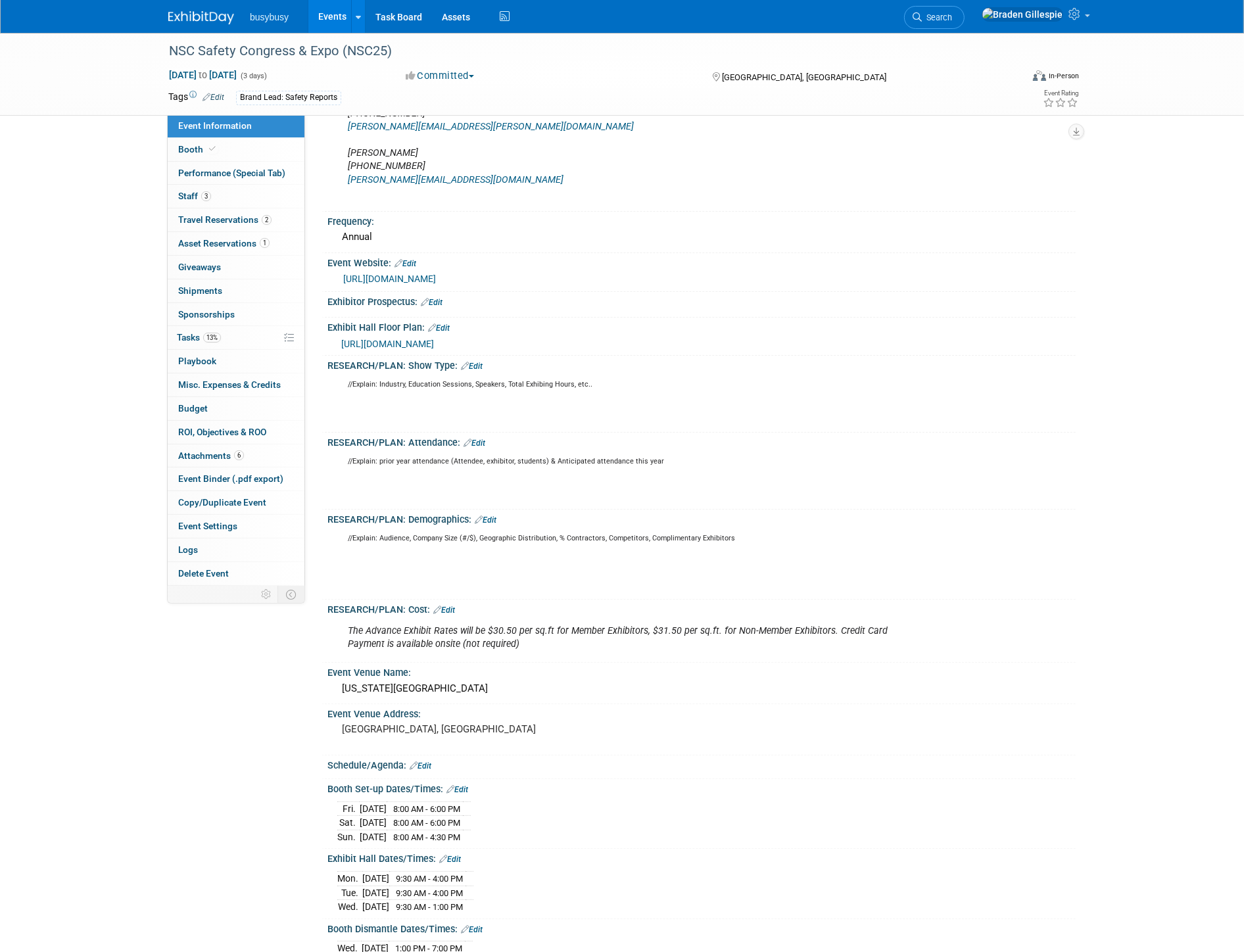
scroll to position [146, 0]
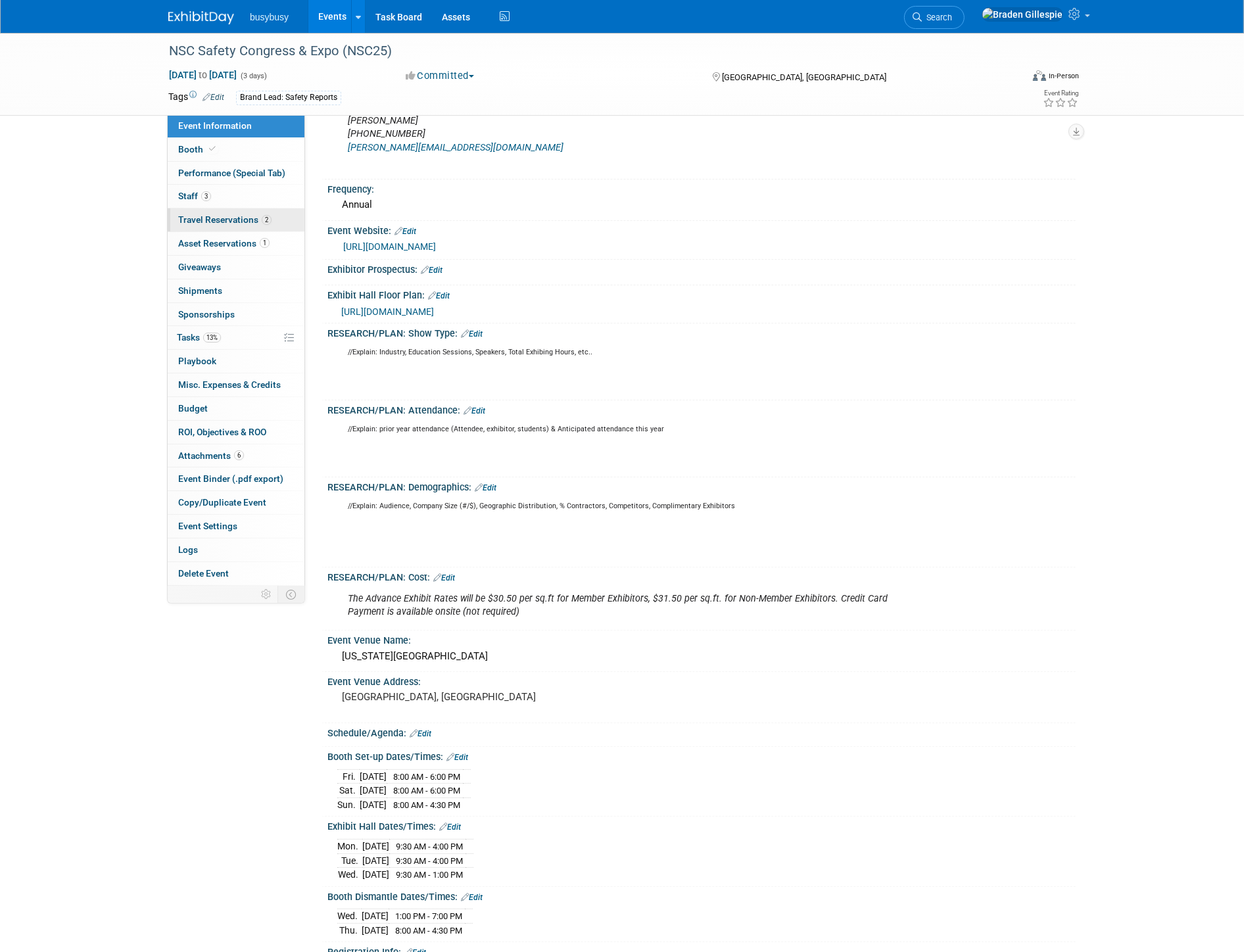
click at [237, 218] on span "Travel Reservations 2" at bounding box center [225, 220] width 94 height 11
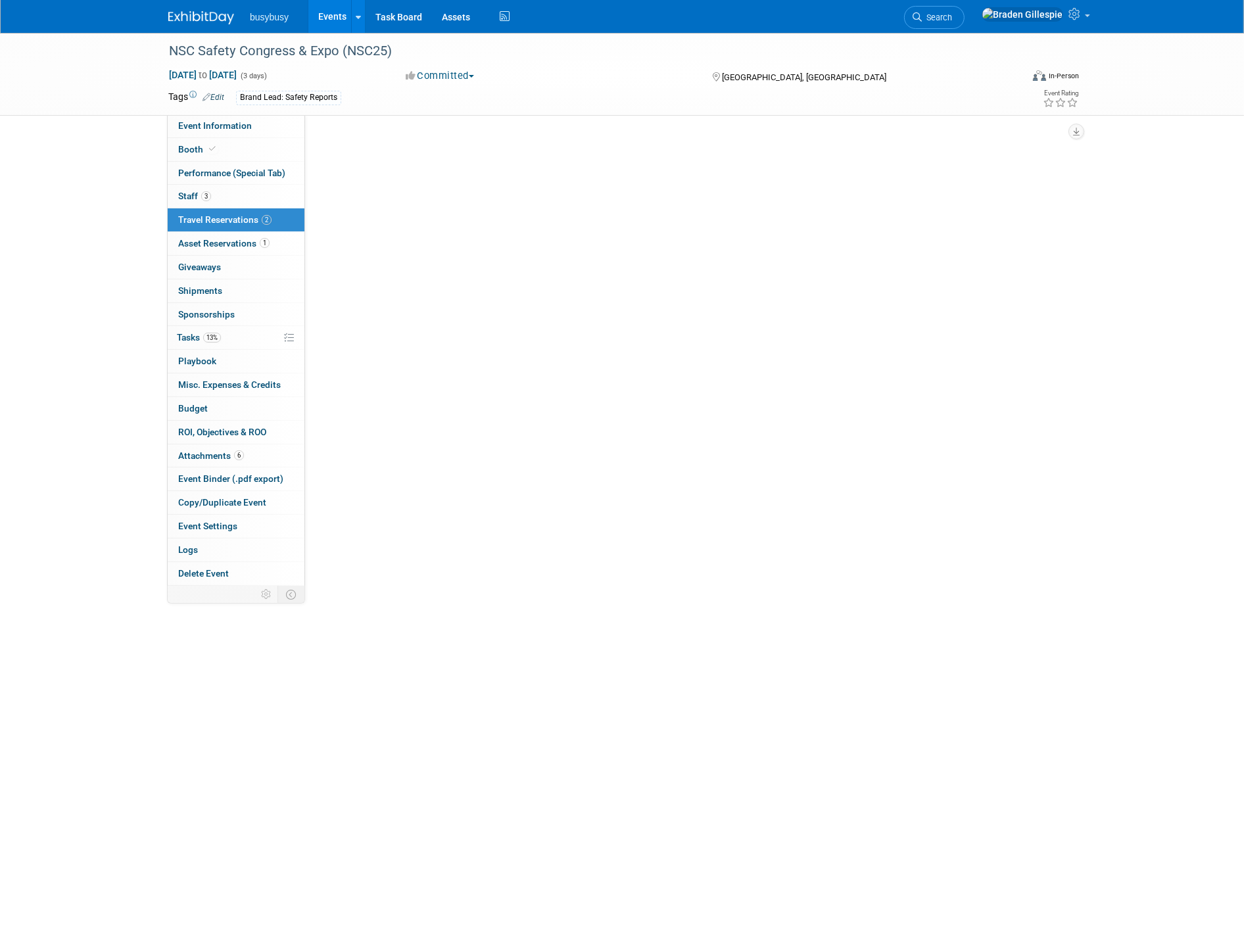
scroll to position [0, 0]
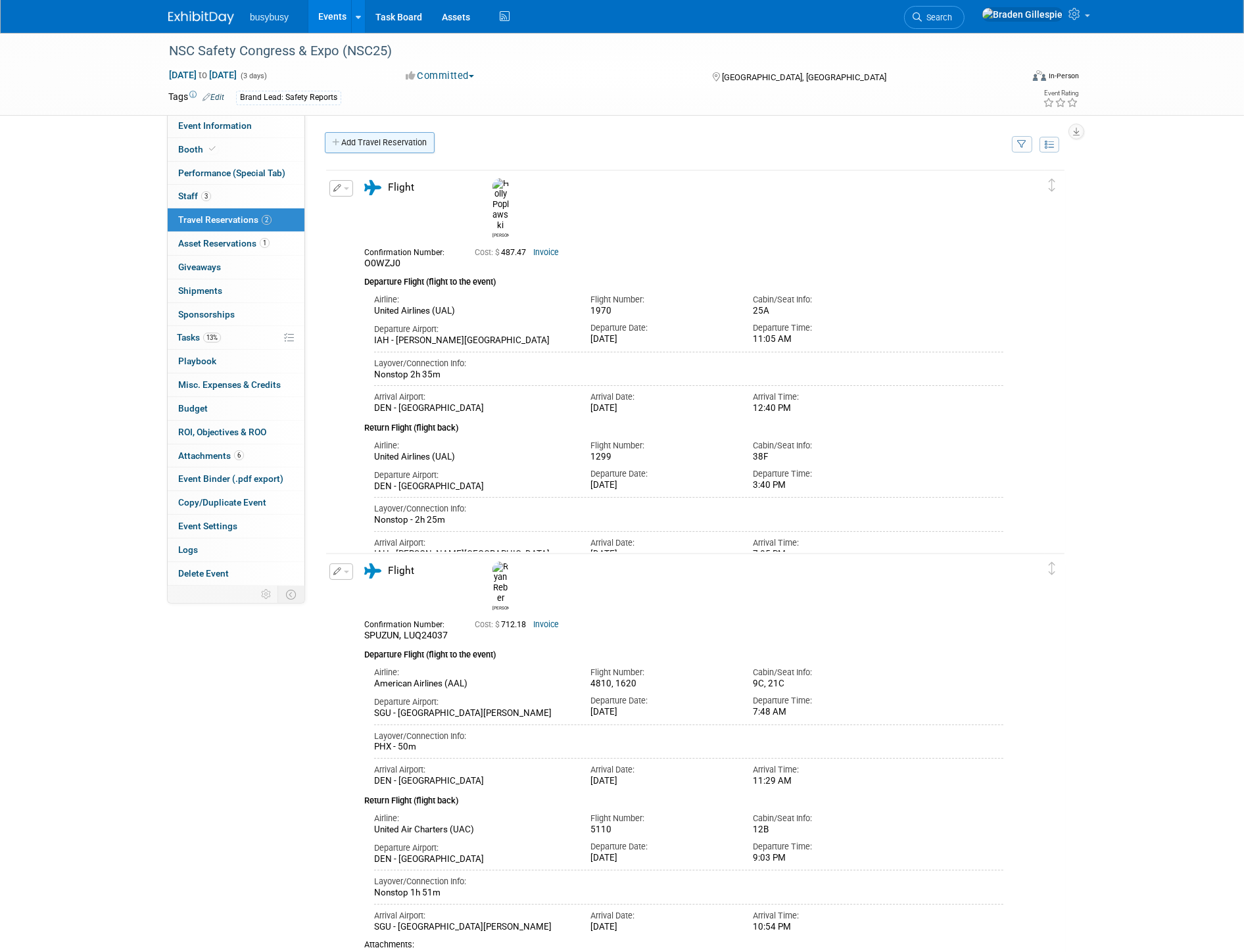
click at [358, 141] on link "Add Travel Reservation" at bounding box center [380, 143] width 110 height 21
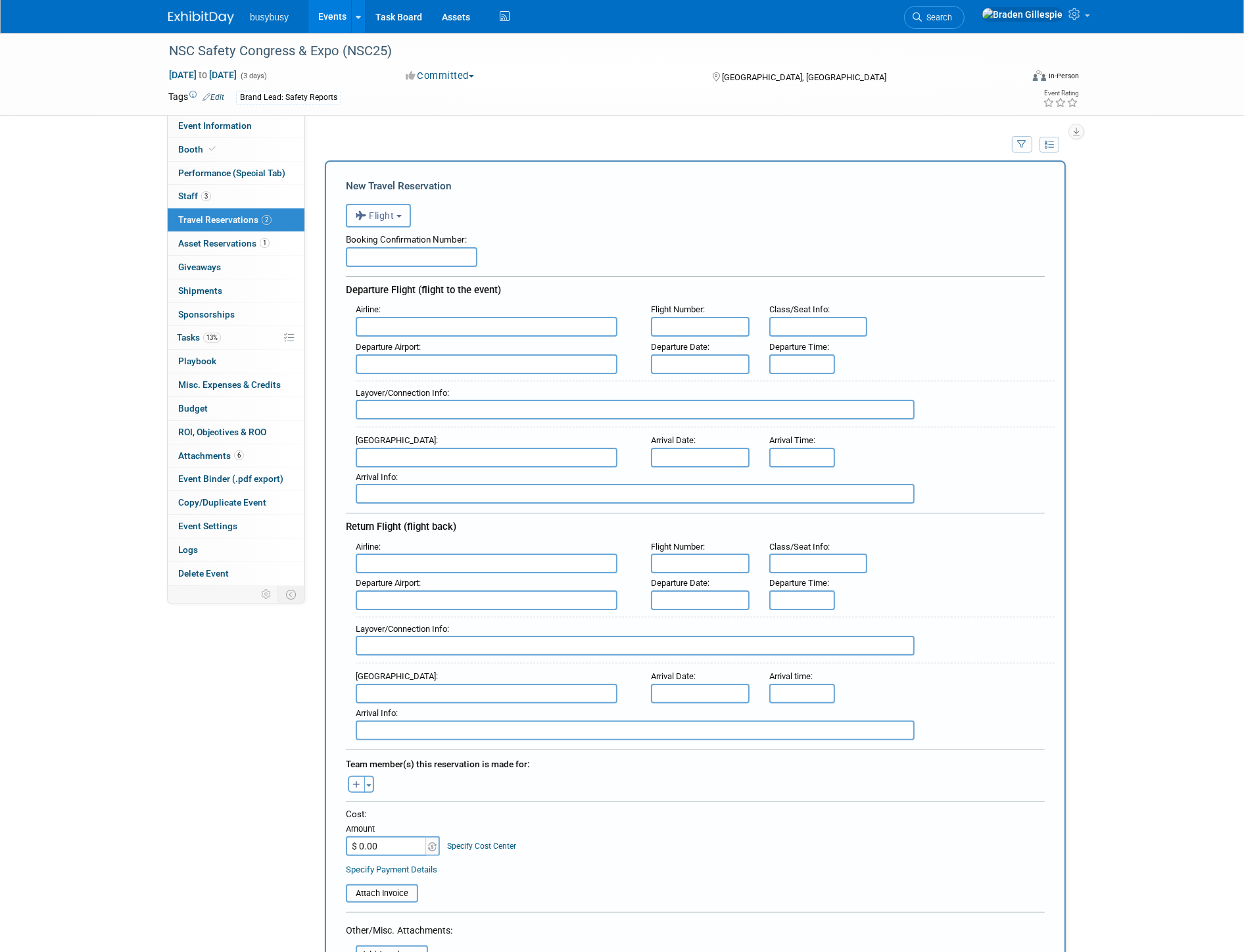
drag, startPoint x: 380, startPoint y: 219, endPoint x: 376, endPoint y: 238, distance: 19.4
click at [380, 220] on button "Flight" at bounding box center [378, 215] width 65 height 23
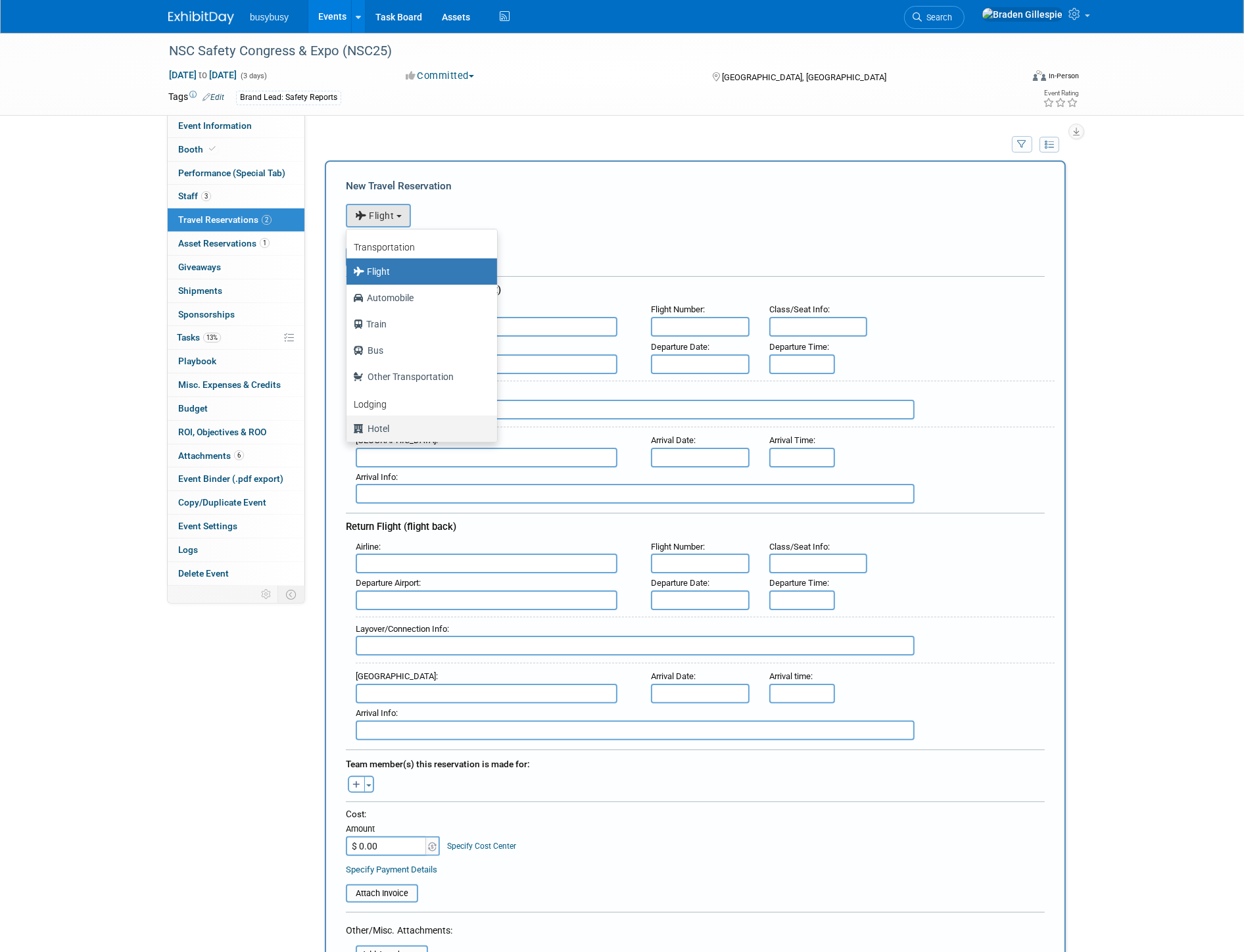
click at [385, 418] on label "Hotel" at bounding box center [418, 428] width 131 height 21
click at [349, 422] on input "Hotel" at bounding box center [344, 426] width 8 height 8
select select "6"
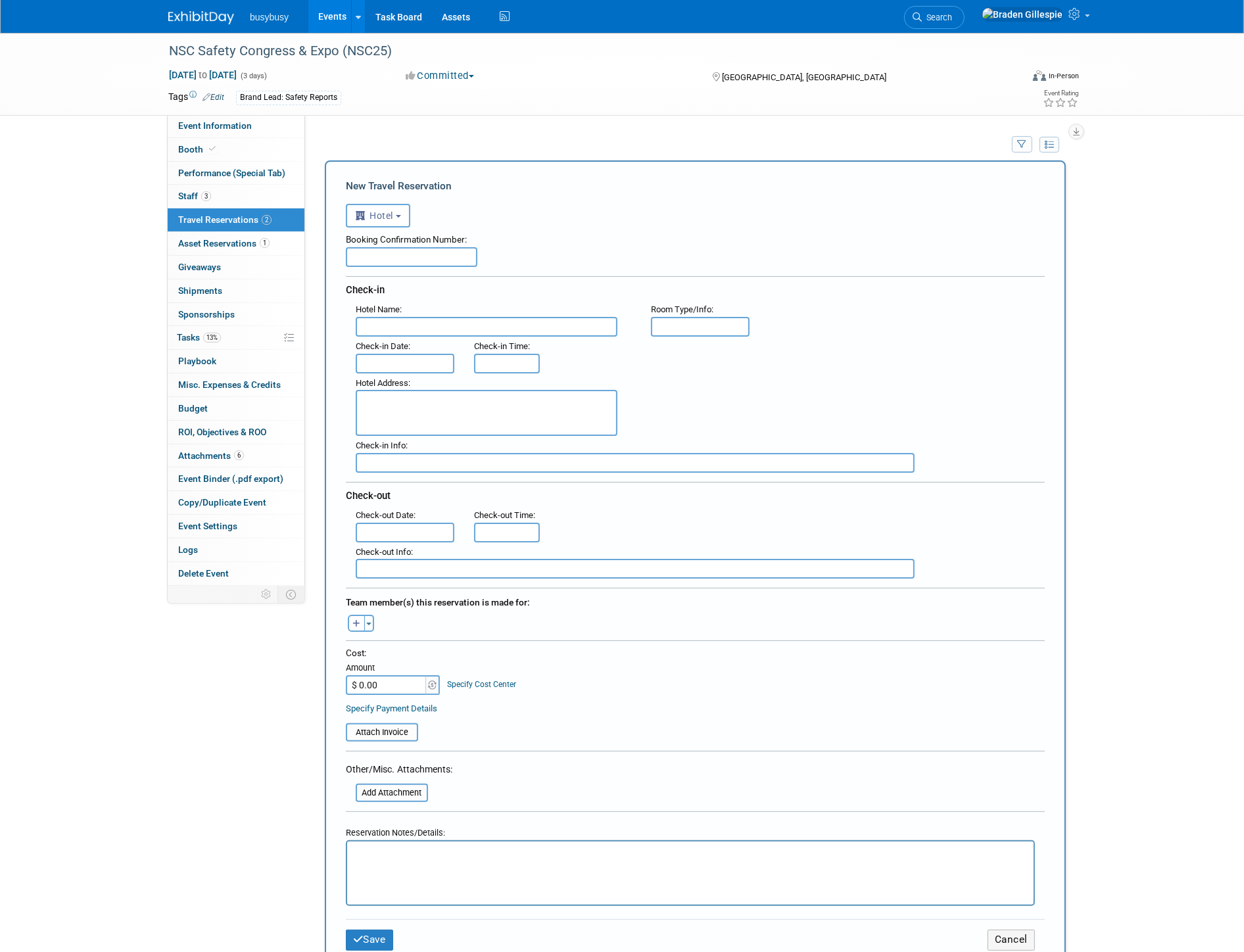
click at [418, 326] on input "text" at bounding box center [486, 327] width 262 height 20
type input "Cambria Hotel Denver Downtown RiNo"
click at [415, 407] on textarea at bounding box center [486, 413] width 262 height 46
type textarea "3601 Brighton Blvd, Denver, CO 80216"
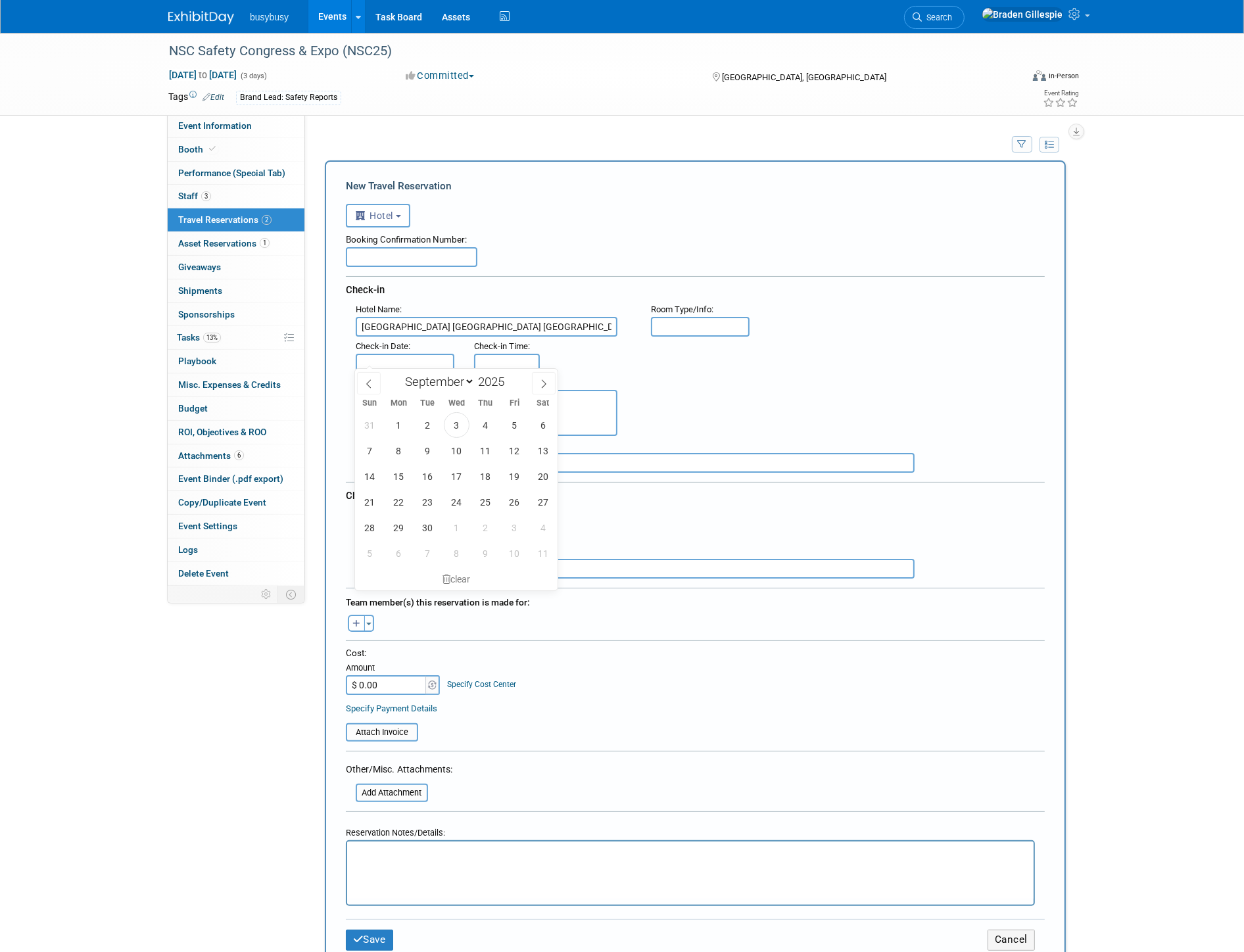
click at [423, 358] on input "text" at bounding box center [404, 364] width 99 height 20
click at [367, 481] on span "14" at bounding box center [370, 476] width 26 height 26
type input "Sep 14, 2025"
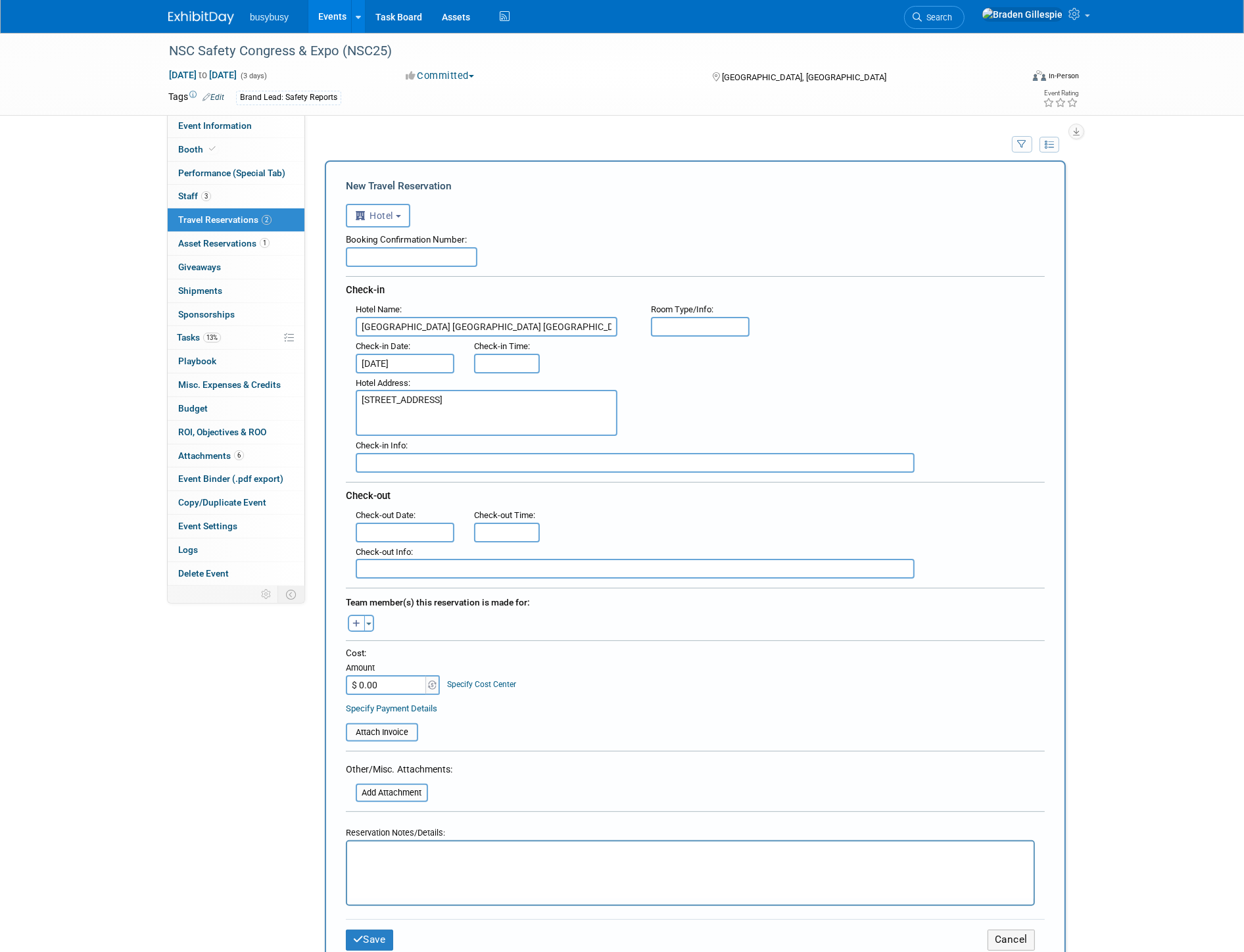
click at [373, 529] on body "busybusy Events Add Event Bulk Upload Events Shareable Event Boards Recently Vi…" at bounding box center [622, 476] width 1244 height 952
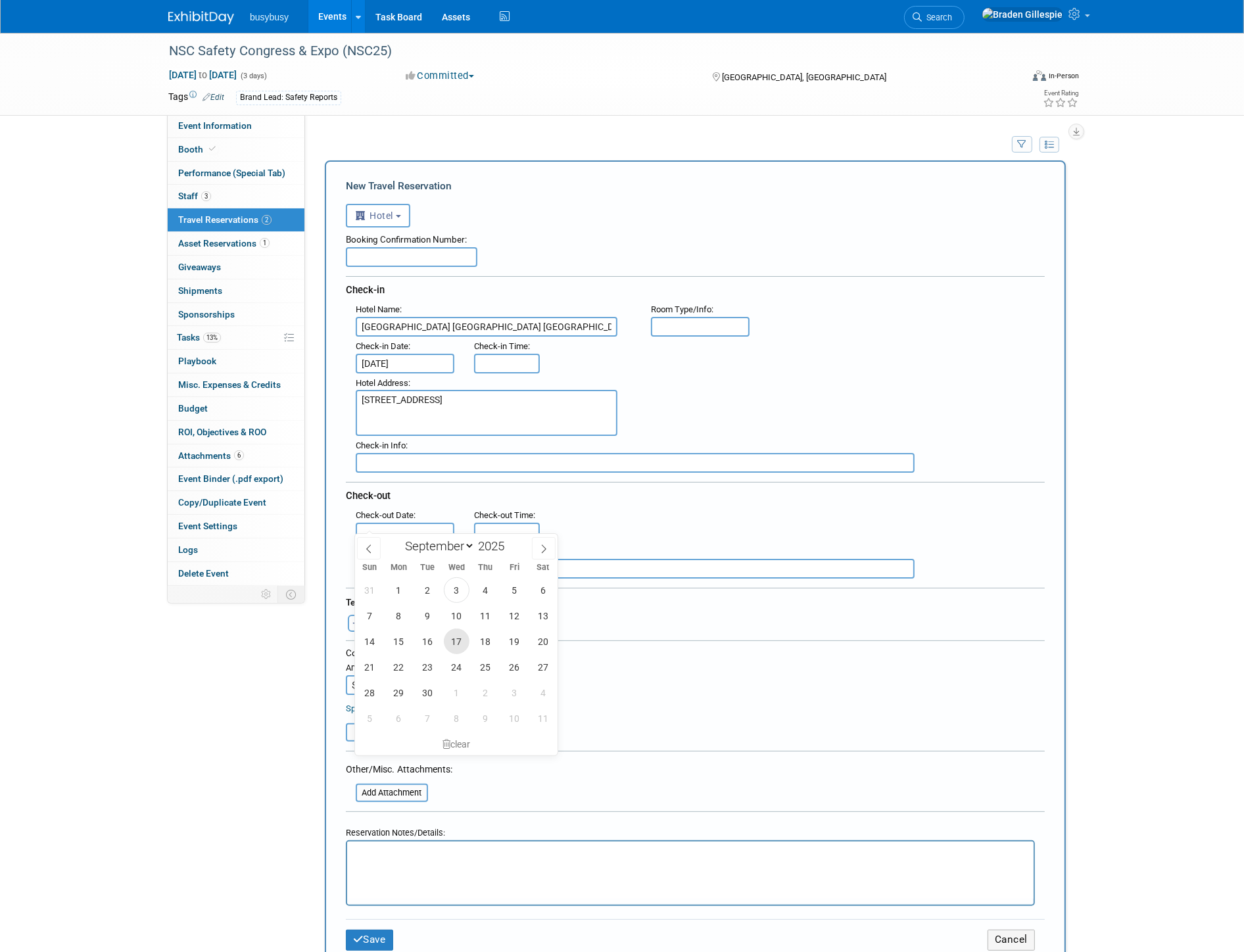
click at [453, 646] on span "17" at bounding box center [456, 641] width 26 height 26
type input "Sep 17, 2025"
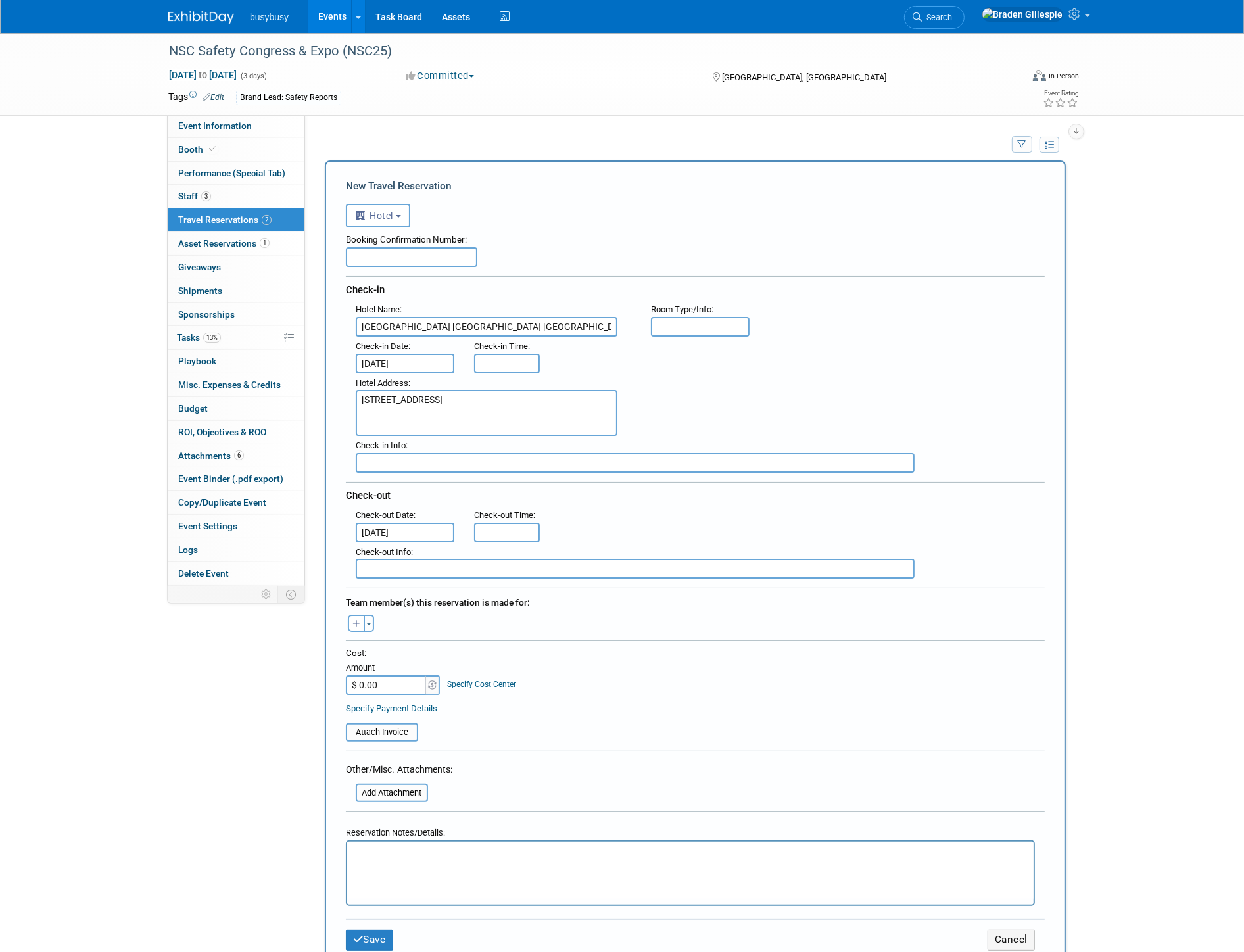
click at [719, 319] on input "text" at bounding box center [700, 327] width 99 height 20
click at [678, 325] on input "text" at bounding box center [700, 327] width 99 height 20
type input "Superior 1 King"
click at [536, 855] on p "Rich Text Area. Press ALT-0 for help." at bounding box center [690, 853] width 671 height 14
click at [395, 910] on p "Rich Text Area. Press ALT-0 for help." at bounding box center [690, 907] width 671 height 14
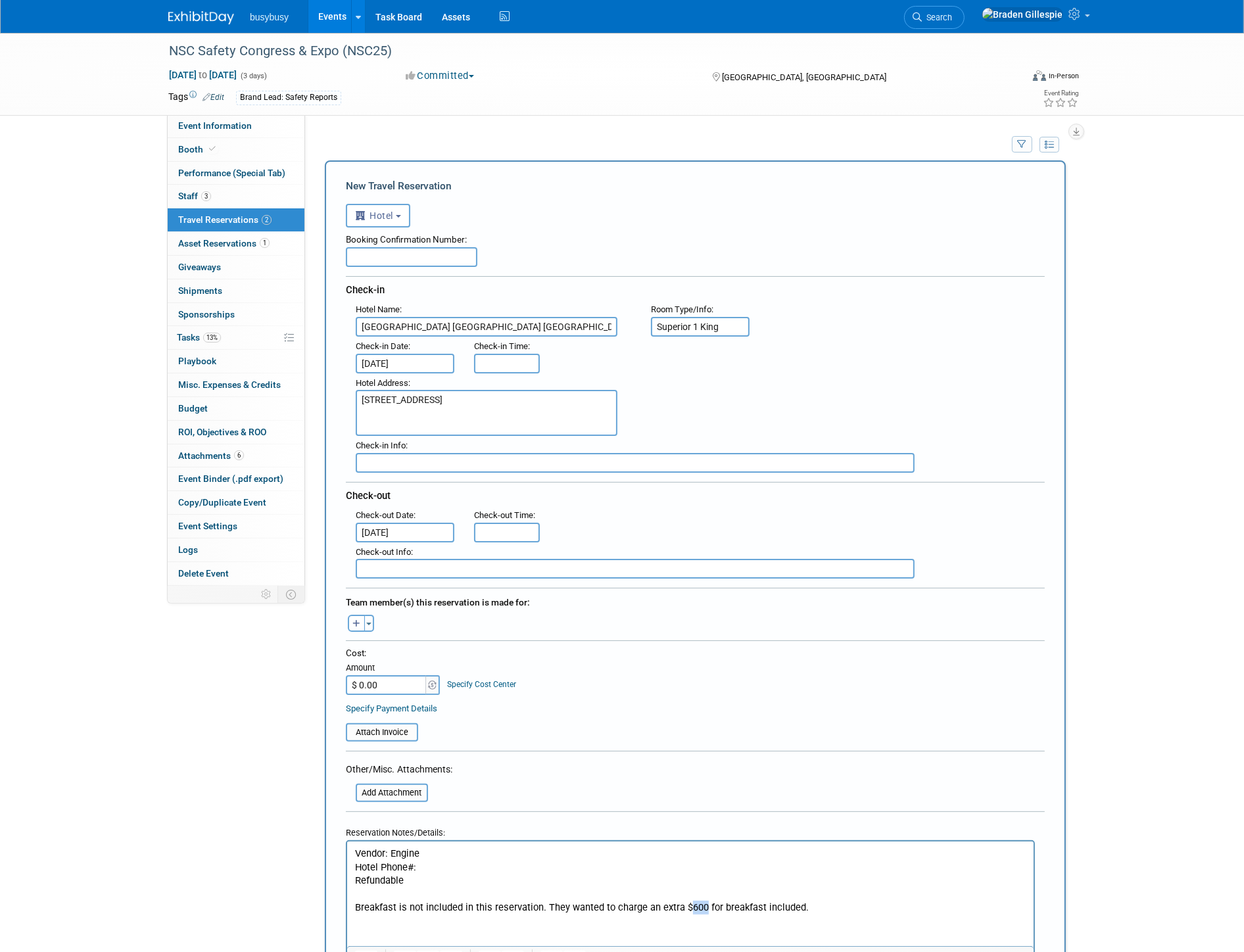
drag, startPoint x: 702, startPoint y: 904, endPoint x: 674, endPoint y: 908, distance: 28.3
click at [677, 908] on p "Breakfast is not included in this reservation. They wanted to charge an extra $…" at bounding box center [690, 907] width 671 height 14
drag, startPoint x: 737, startPoint y: 323, endPoint x: 608, endPoint y: 323, distance: 129.0
click at [609, 325] on div "Hotel Name : Cambria Hotel Denver Downtown RiNo Flight Number : Room Type/Info …" at bounding box center [699, 318] width 708 height 37
type input "Standard 2 Queen"
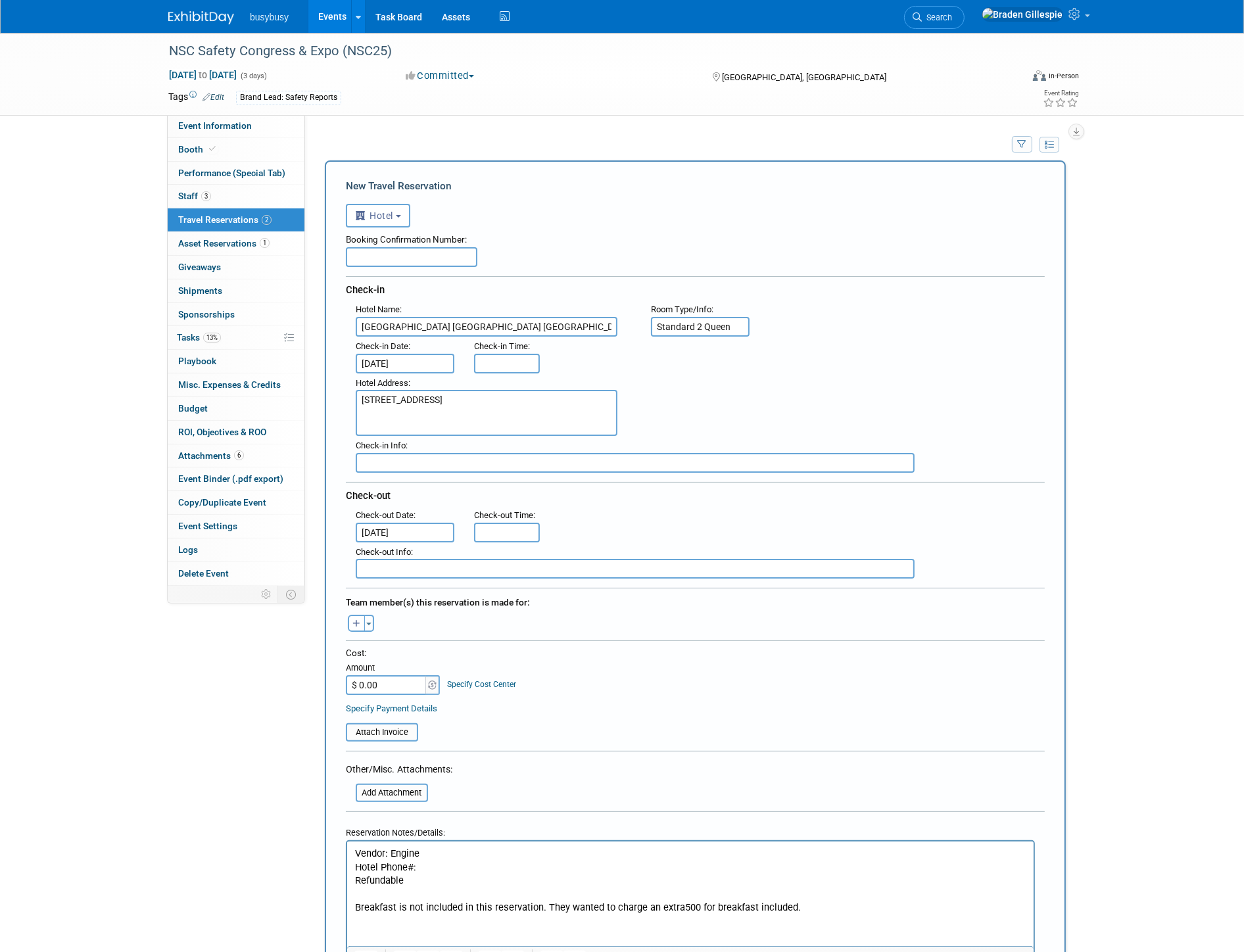
click at [456, 258] on input "text" at bounding box center [411, 257] width 131 height 20
type input "See confirmation attached"
drag, startPoint x: 367, startPoint y: 609, endPoint x: 362, endPoint y: 614, distance: 7.1
click at [367, 615] on button "Toggle Dropdown" at bounding box center [369, 623] width 10 height 17
click at [416, 714] on label "[PERSON_NAME]" at bounding box center [437, 720] width 162 height 23
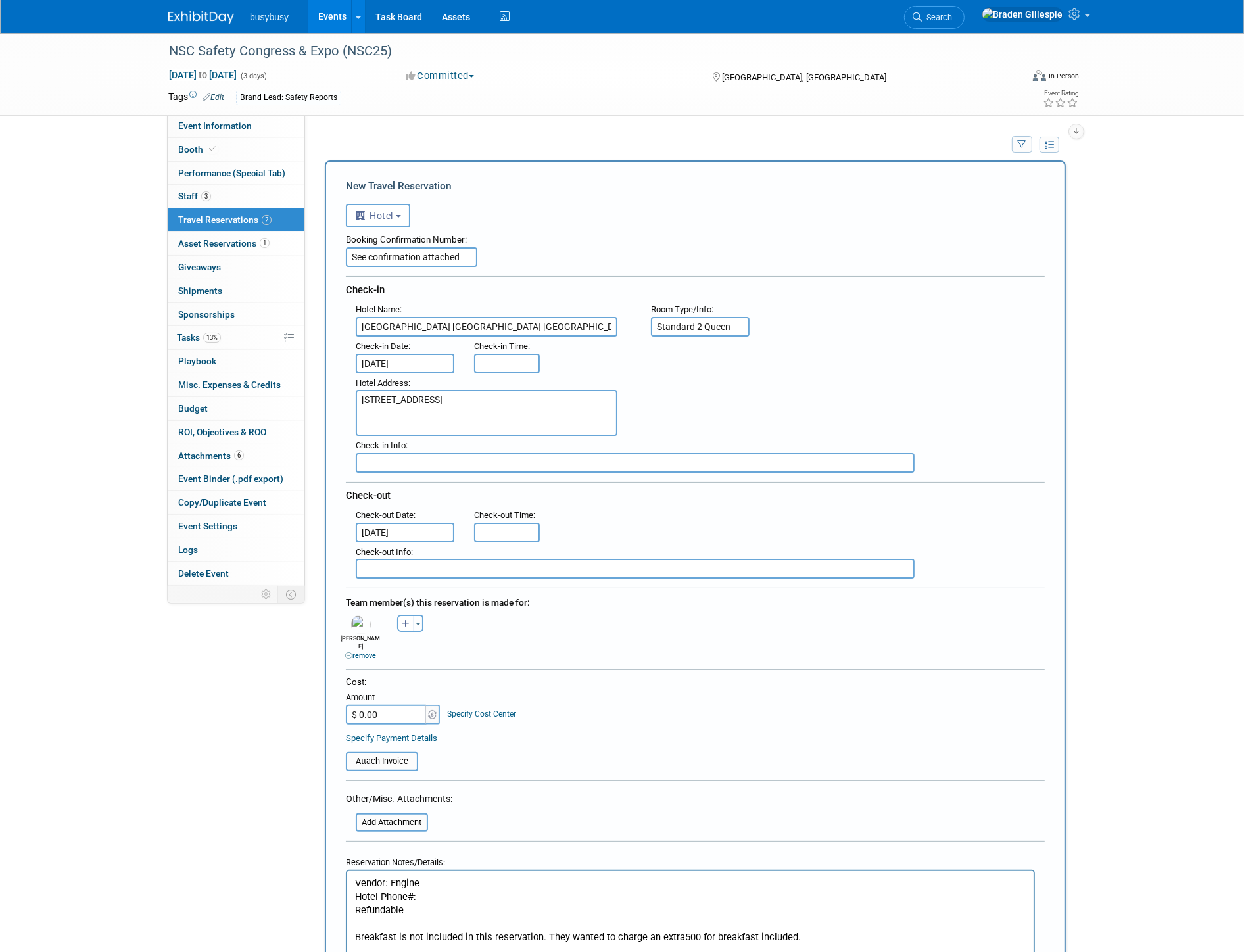
drag, startPoint x: 419, startPoint y: 613, endPoint x: 419, endPoint y: 626, distance: 13.0
click at [419, 615] on button "Toggle Dropdown" at bounding box center [418, 623] width 10 height 17
click at [436, 732] on label "[PERSON_NAME]" at bounding box center [487, 744] width 162 height 23
click at [469, 615] on button "Toggle Dropdown" at bounding box center [468, 623] width 10 height 17
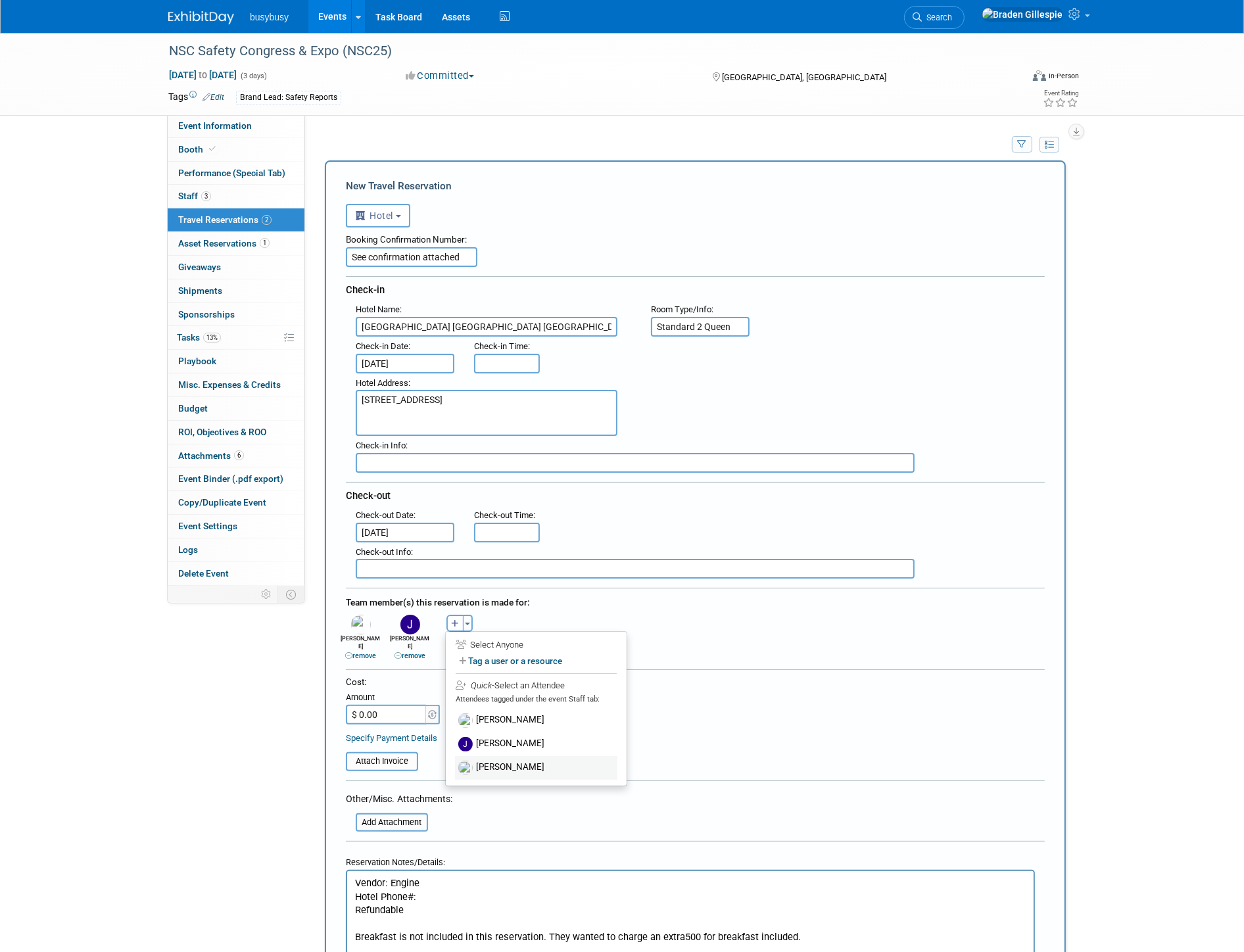
click at [484, 763] on label "[PERSON_NAME]" at bounding box center [536, 767] width 162 height 23
click at [402, 705] on input "$ 0.00" at bounding box center [386, 714] width 82 height 20
type input "$ 2,244.71"
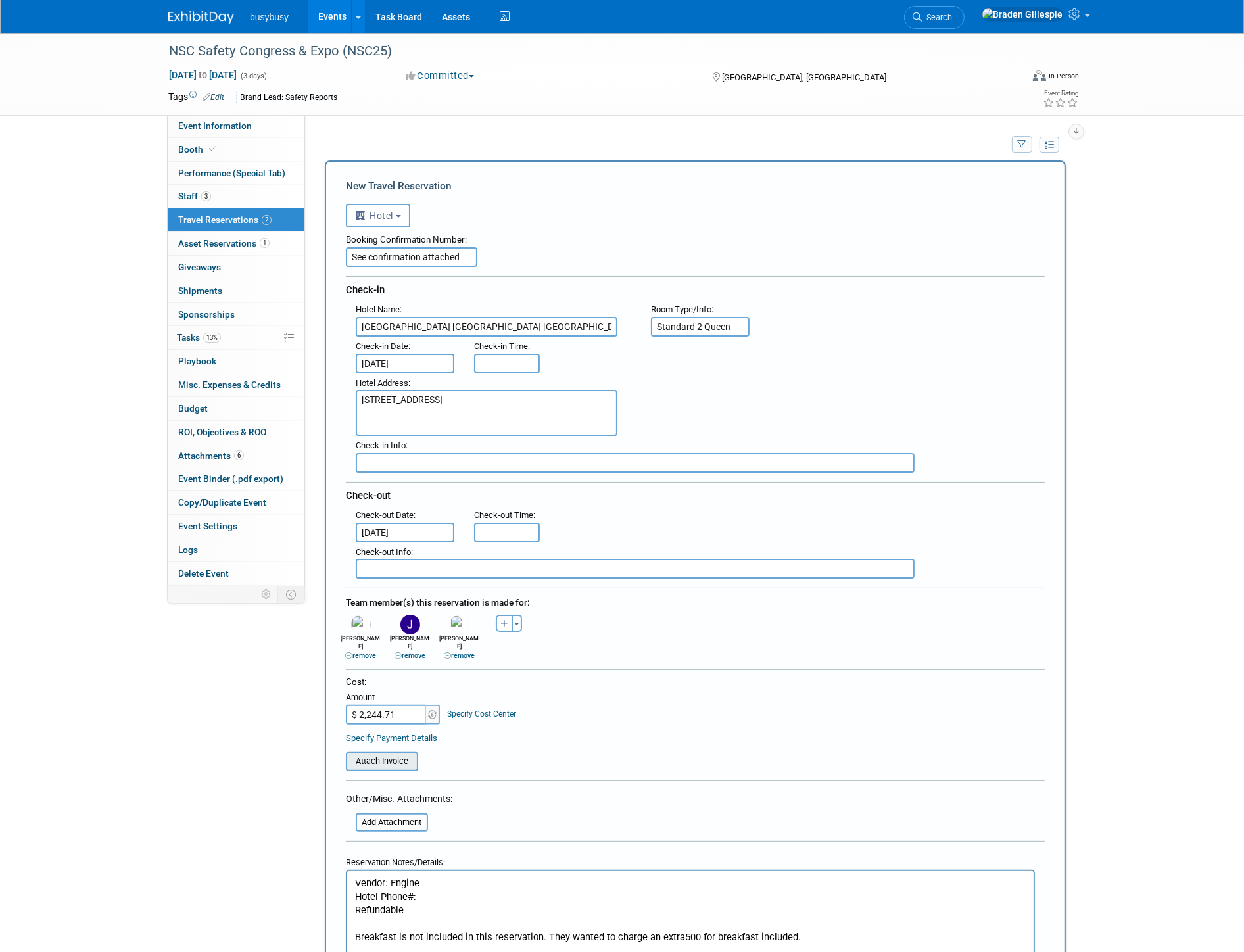
click at [367, 754] on input "file" at bounding box center [338, 761] width 156 height 16
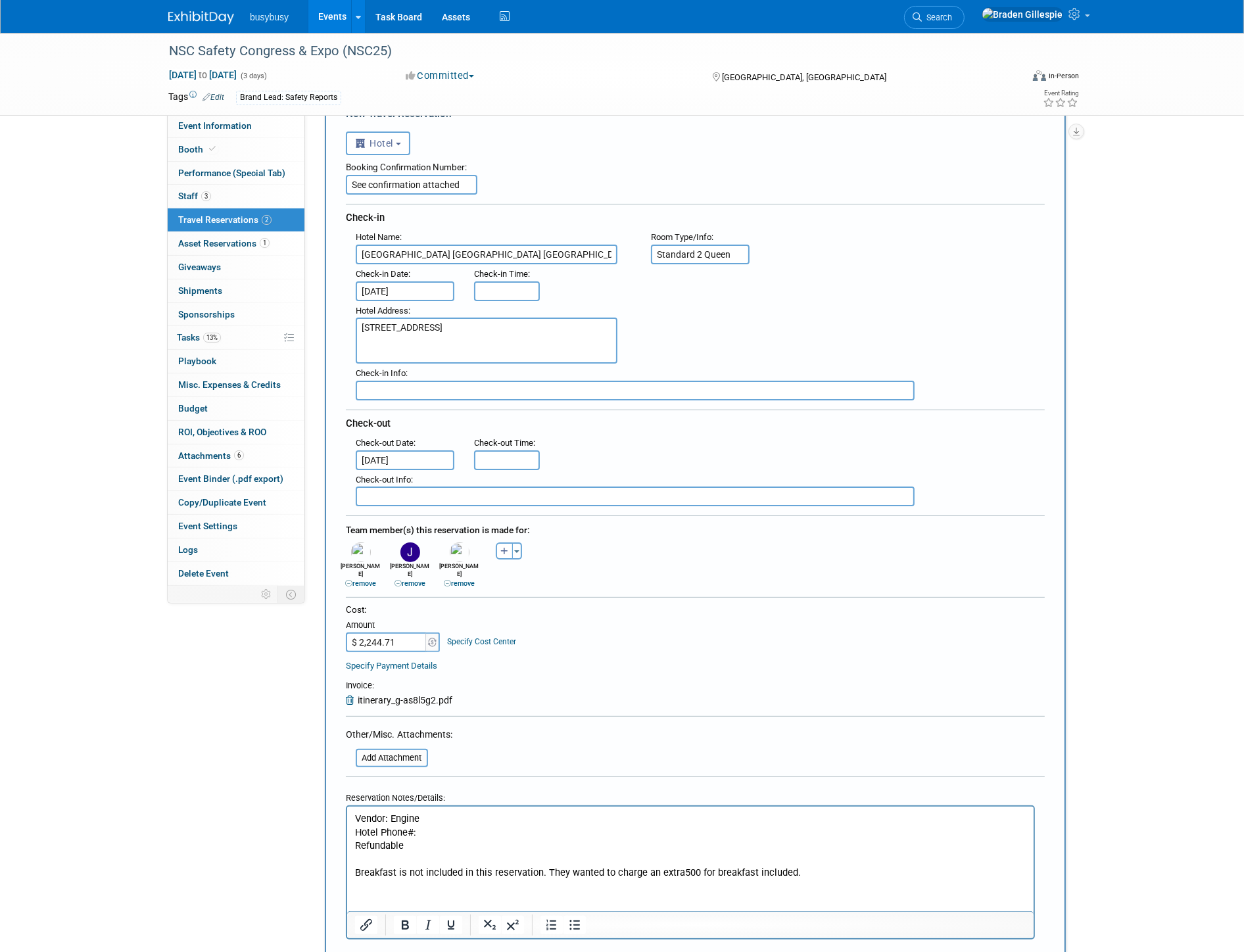
scroll to position [73, 0]
click at [546, 856] on p "Rich Text Area. Press ALT-0 for help." at bounding box center [690, 858] width 671 height 14
click at [517, 831] on p "Hotel Phone#:" at bounding box center [690, 832] width 671 height 14
drag, startPoint x: 373, startPoint y: 944, endPoint x: 366, endPoint y: 940, distance: 8.1
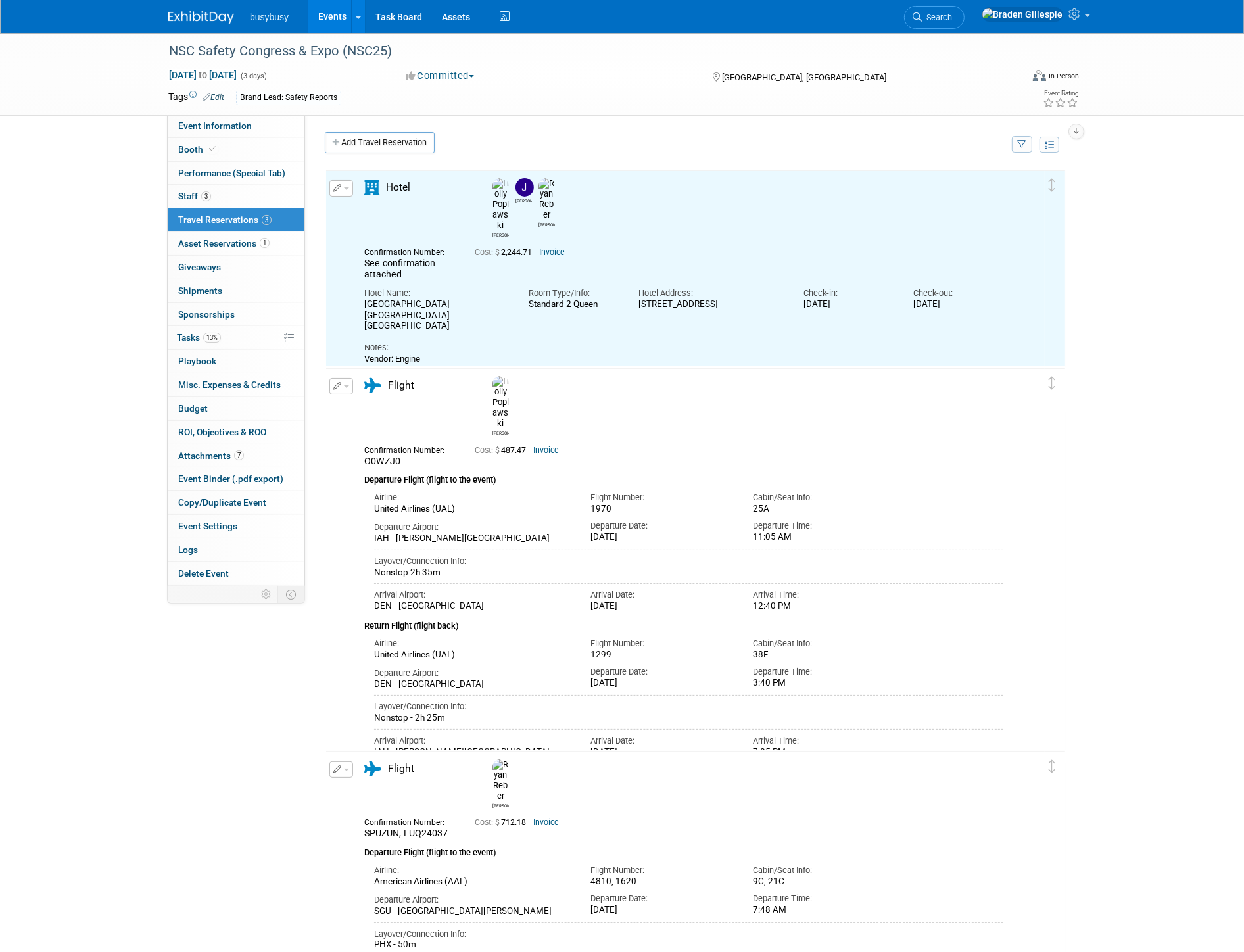
scroll to position [0, 0]
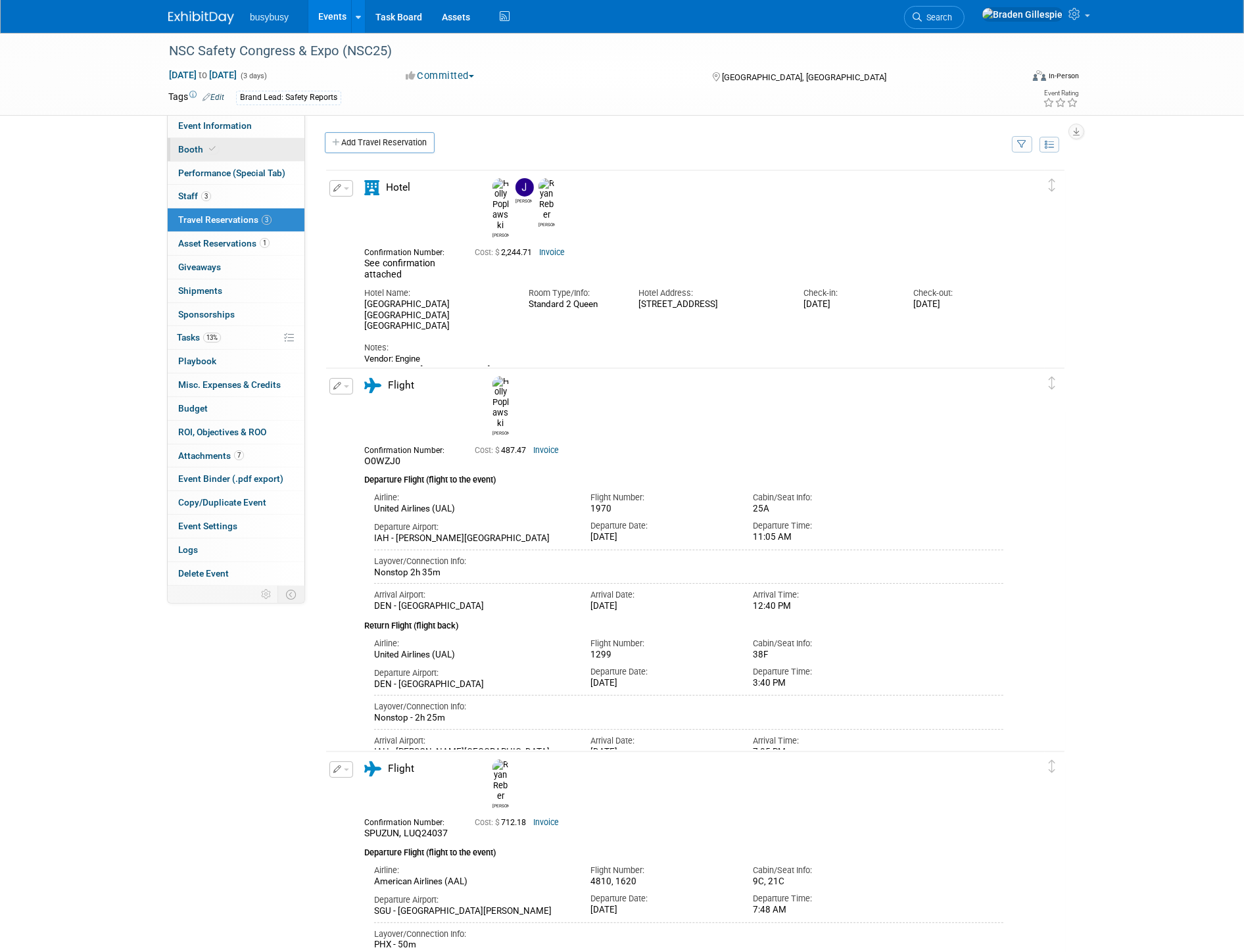
click at [230, 151] on link "Booth" at bounding box center [235, 149] width 137 height 23
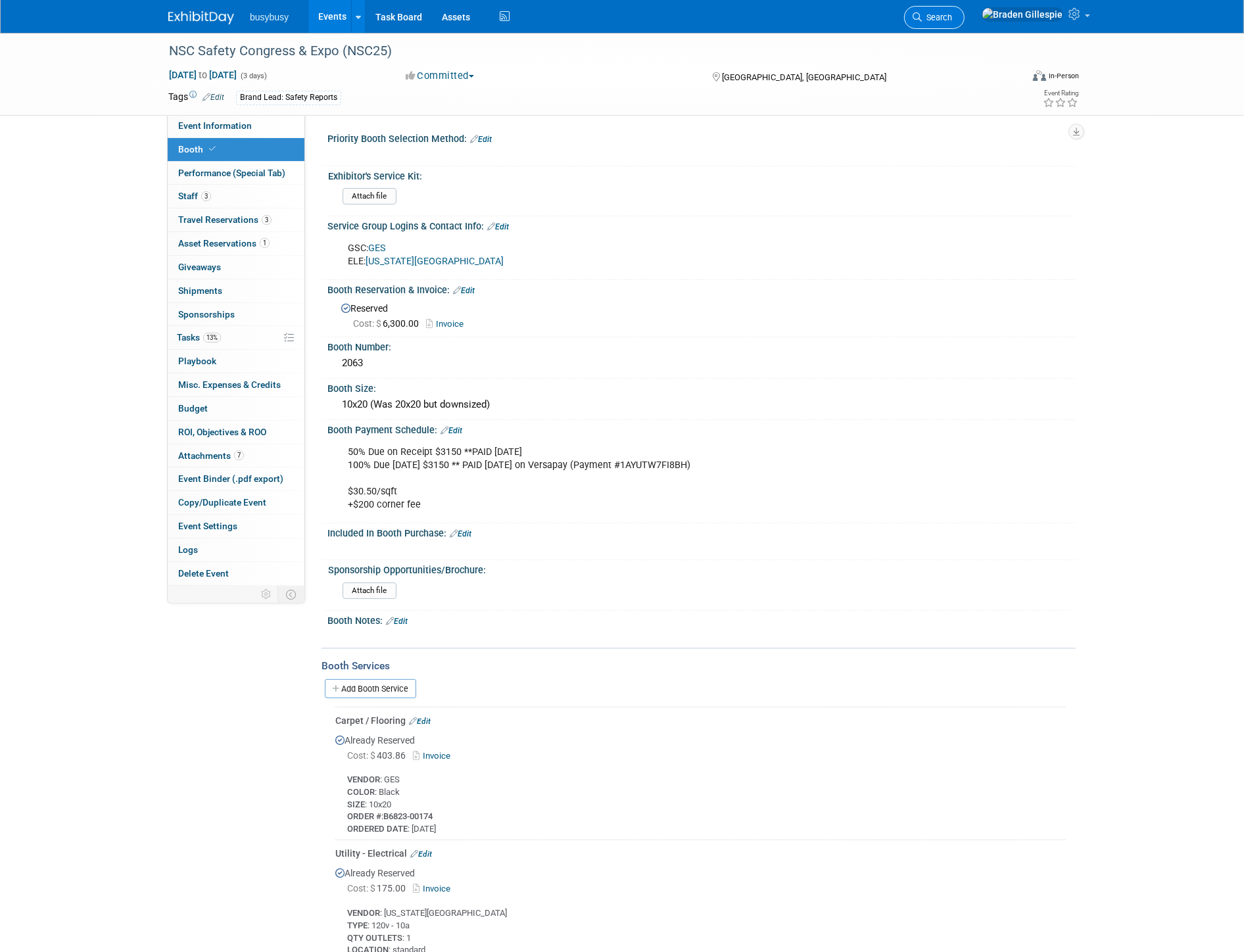
click at [964, 20] on link "Search" at bounding box center [934, 17] width 60 height 23
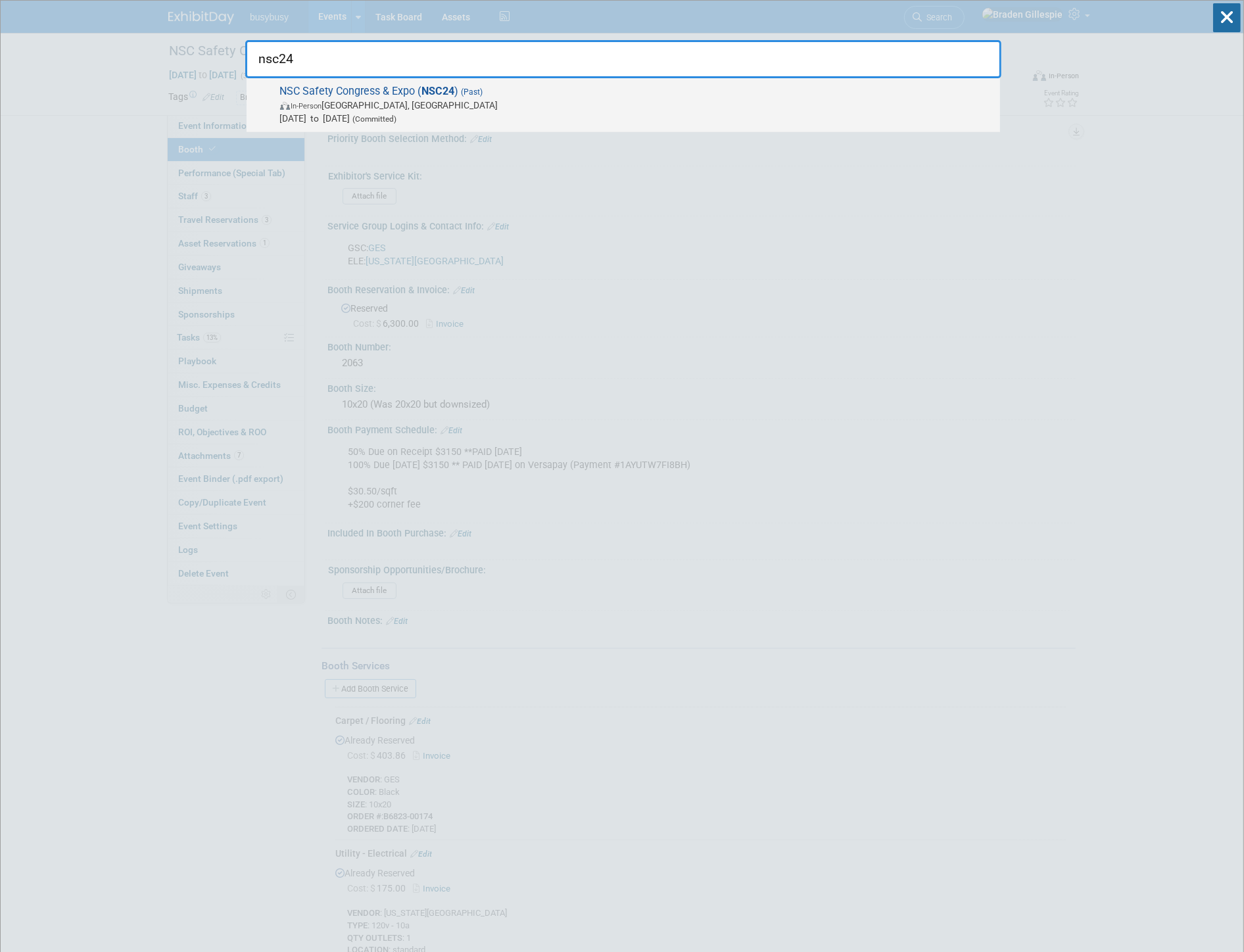
type input "nsc24"
click at [629, 130] on div "NSC Safety Congress & Expo ( NSC24 ) (Past) In-Person Orlando, FL Sep 16, 2024 …" at bounding box center [623, 105] width 754 height 54
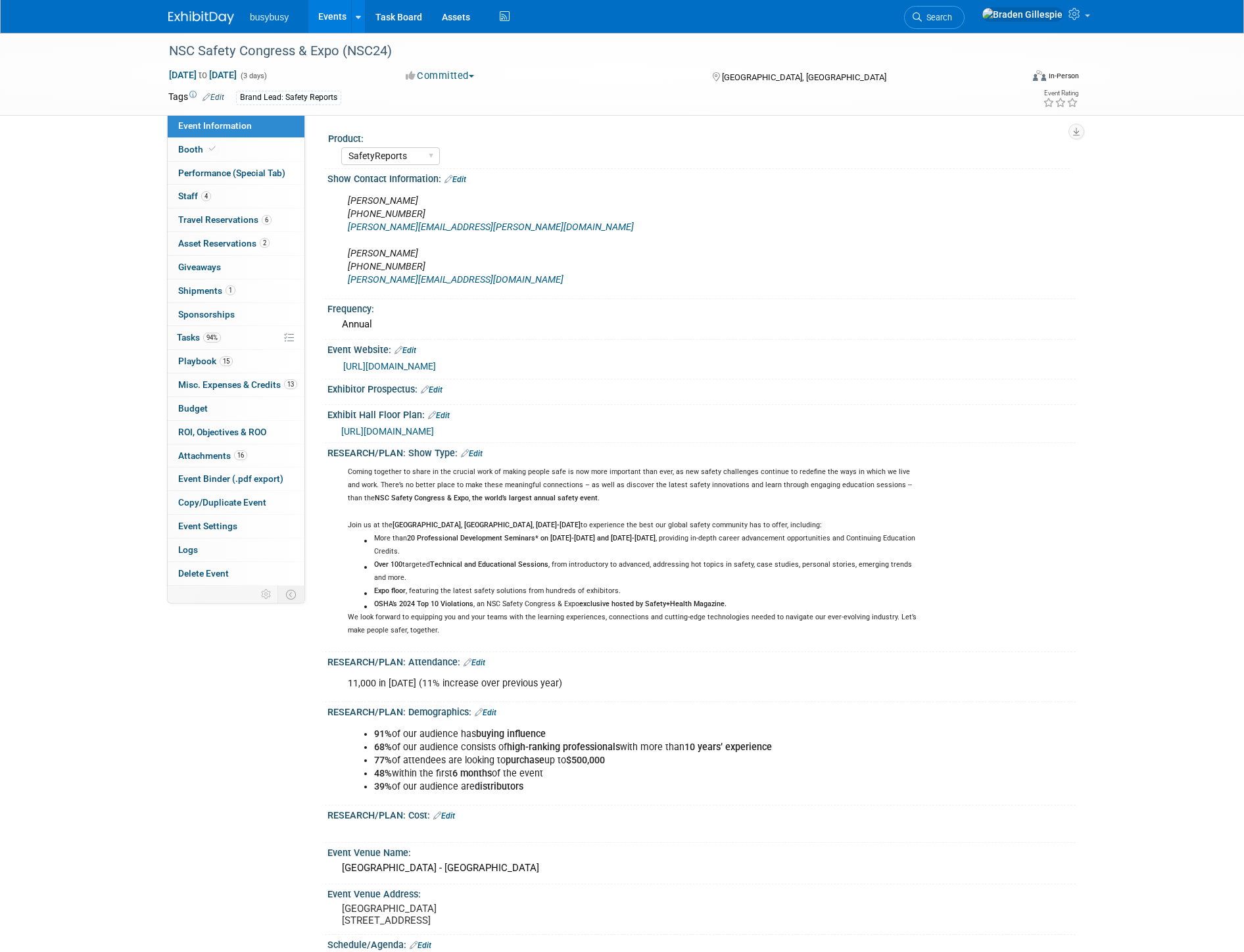
select select "SafetyReports"
click at [238, 184] on link "Performance (Special Tab)" at bounding box center [235, 173] width 137 height 23
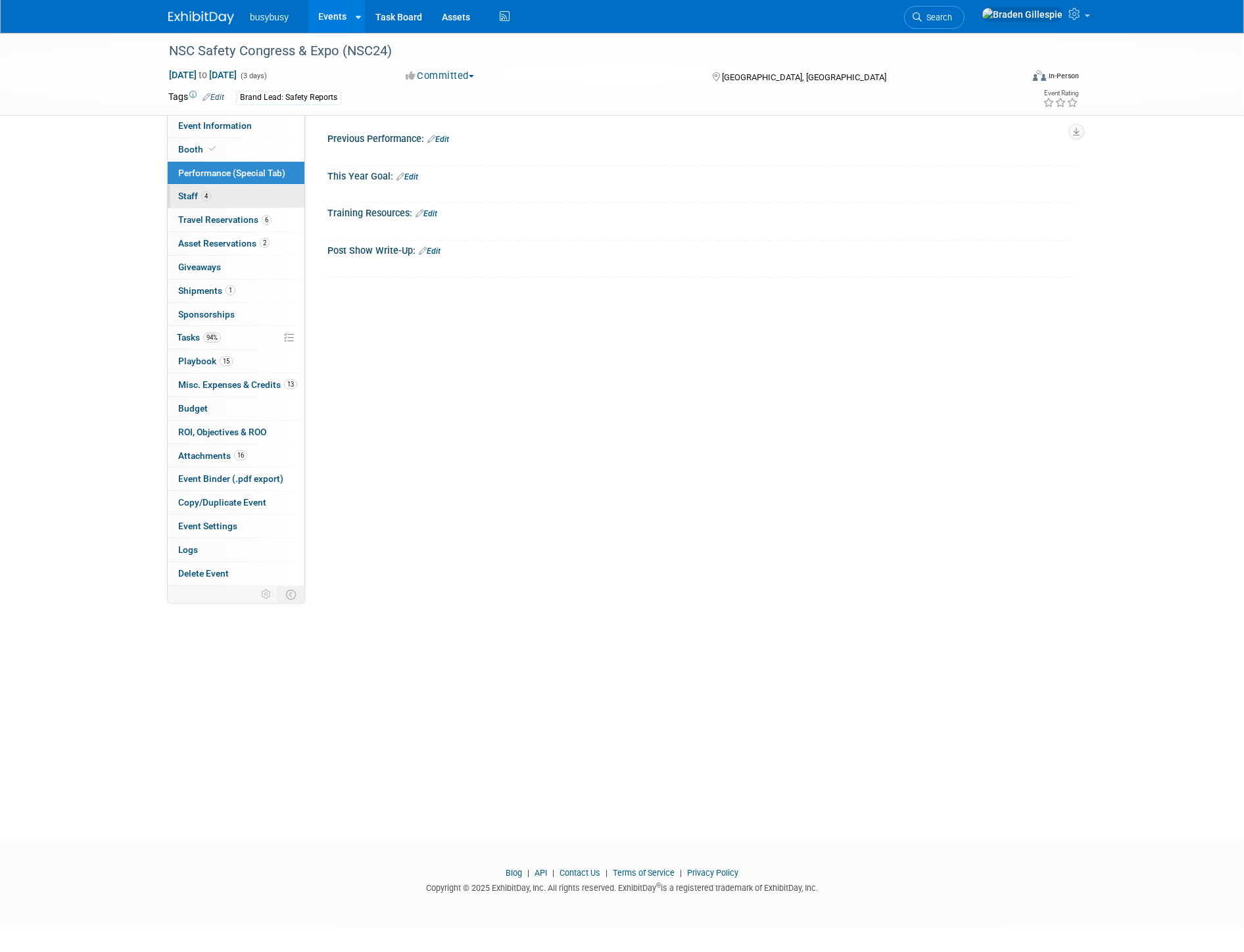
click at [235, 192] on link "4 Staff 4" at bounding box center [235, 196] width 137 height 23
